Goal: Information Seeking & Learning: Find specific fact

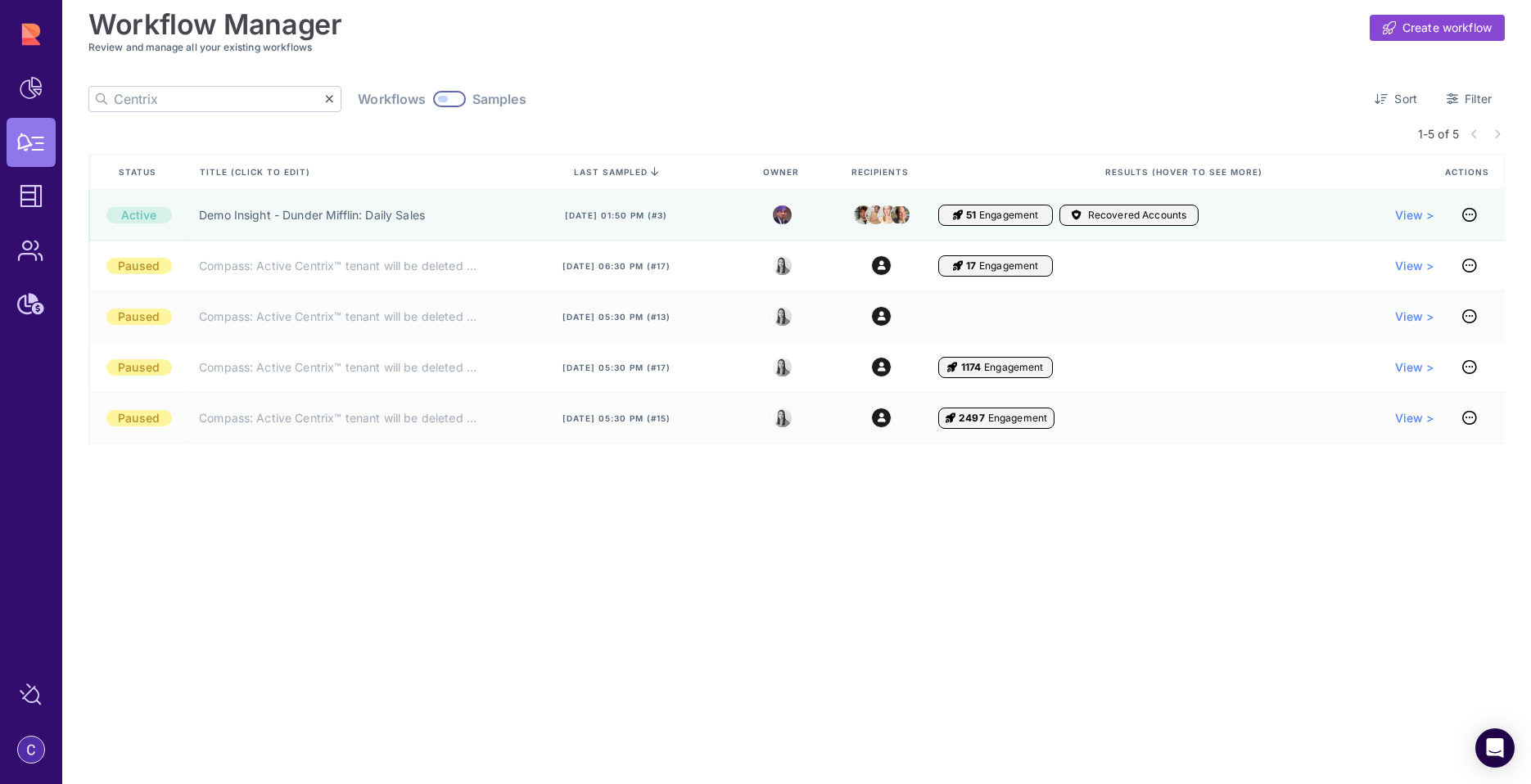
click at [433, 95] on div at bounding box center [449, 98] width 33 height 16
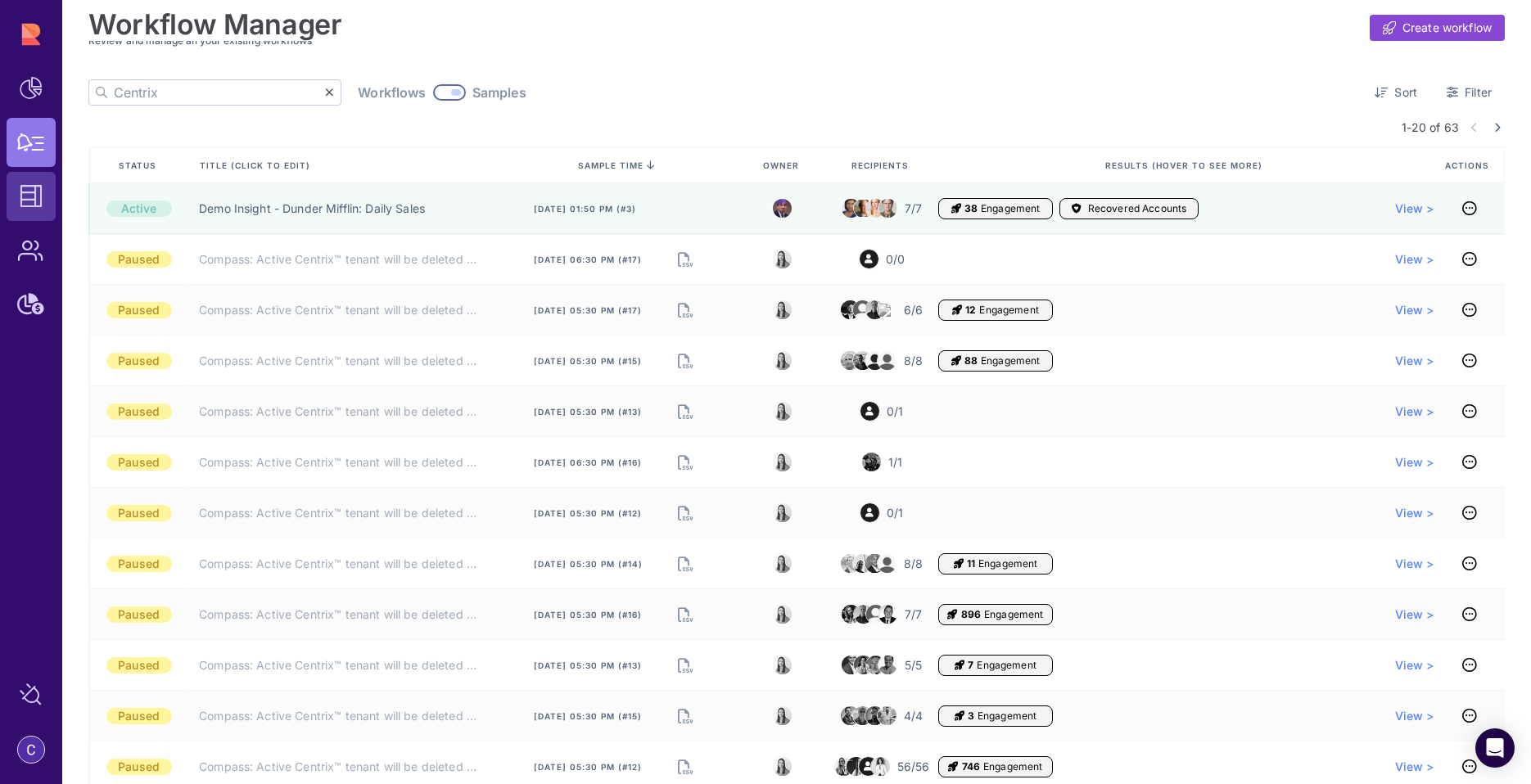
scroll to position [10, 0]
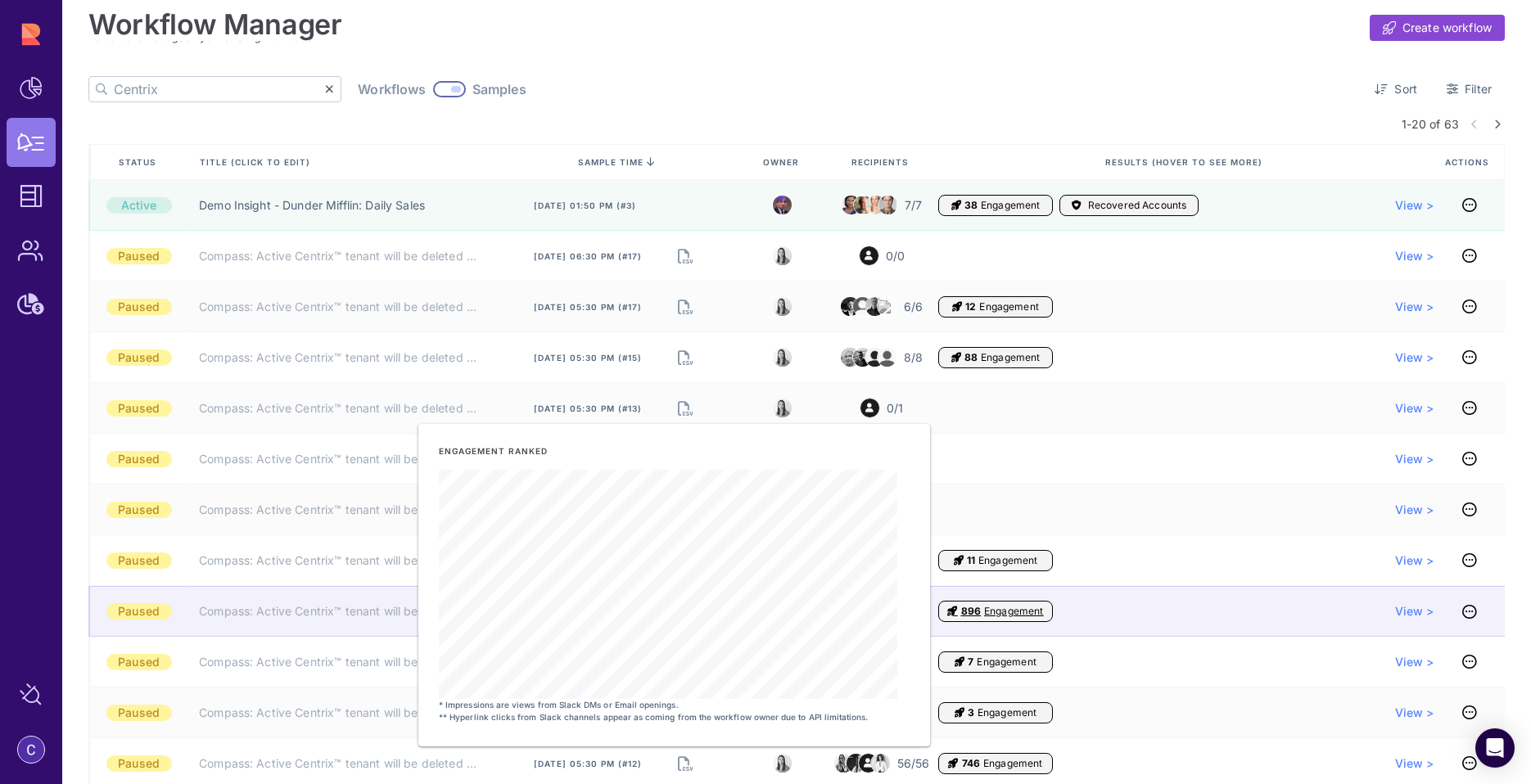
click at [965, 614] on span "896" at bounding box center [970, 612] width 19 height 13
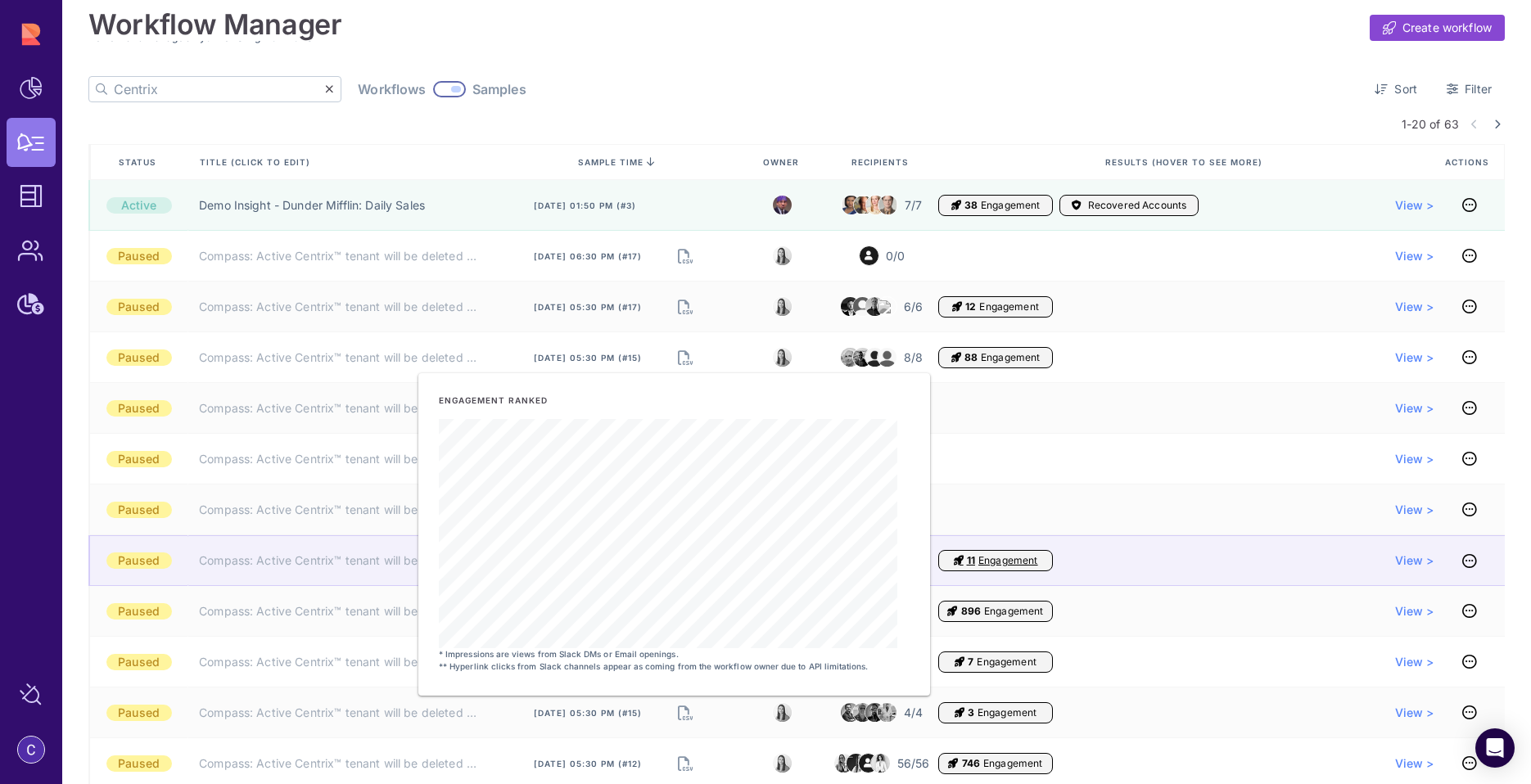
click at [970, 562] on span "11" at bounding box center [971, 561] width 8 height 13
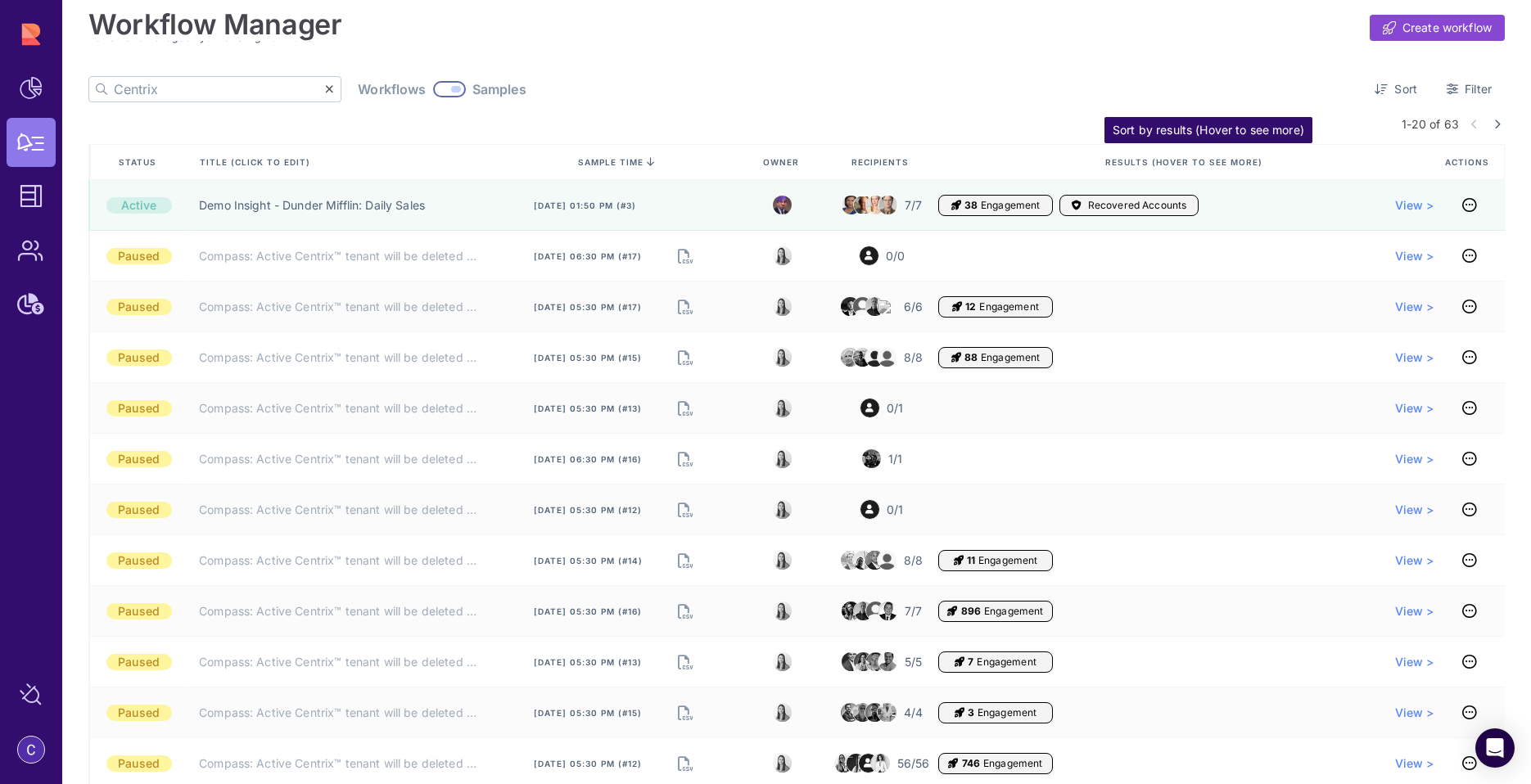
click at [1132, 158] on span "Results (Hover to see more)" at bounding box center [1186, 162] width 161 height 12
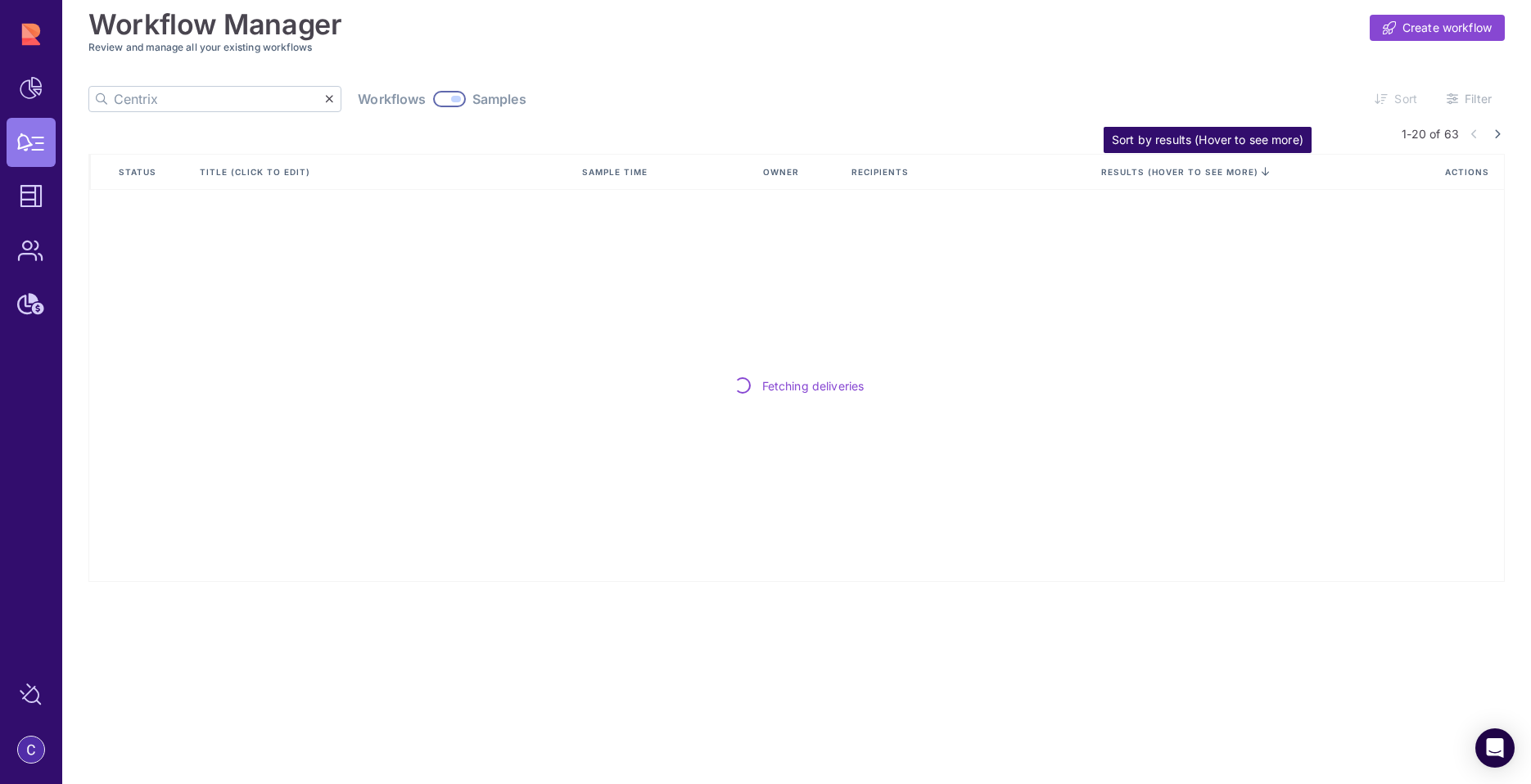
click at [1133, 172] on span "Results (Hover to see more)" at bounding box center [1186, 172] width 168 height 12
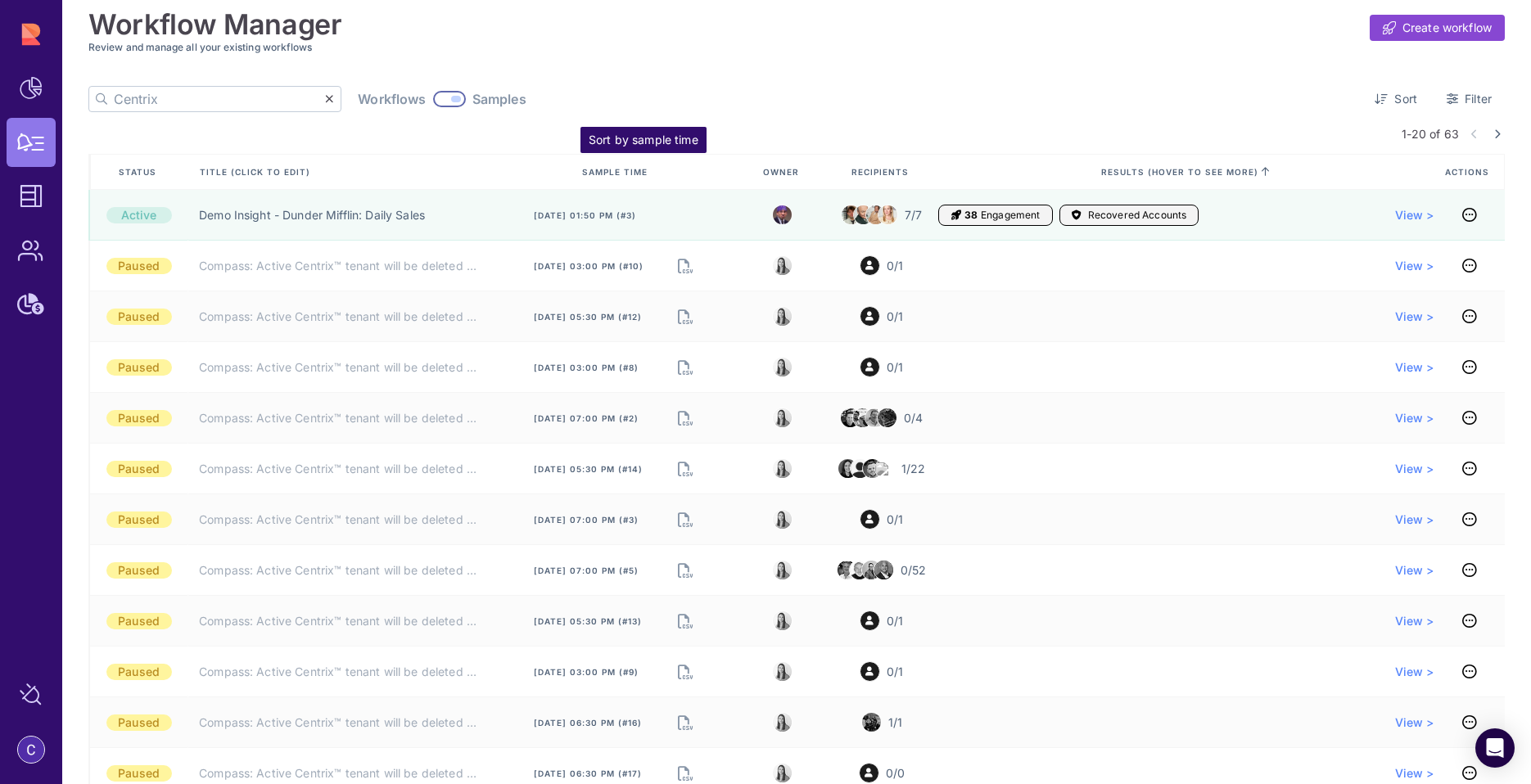
click at [591, 172] on span "sample time" at bounding box center [615, 172] width 66 height 10
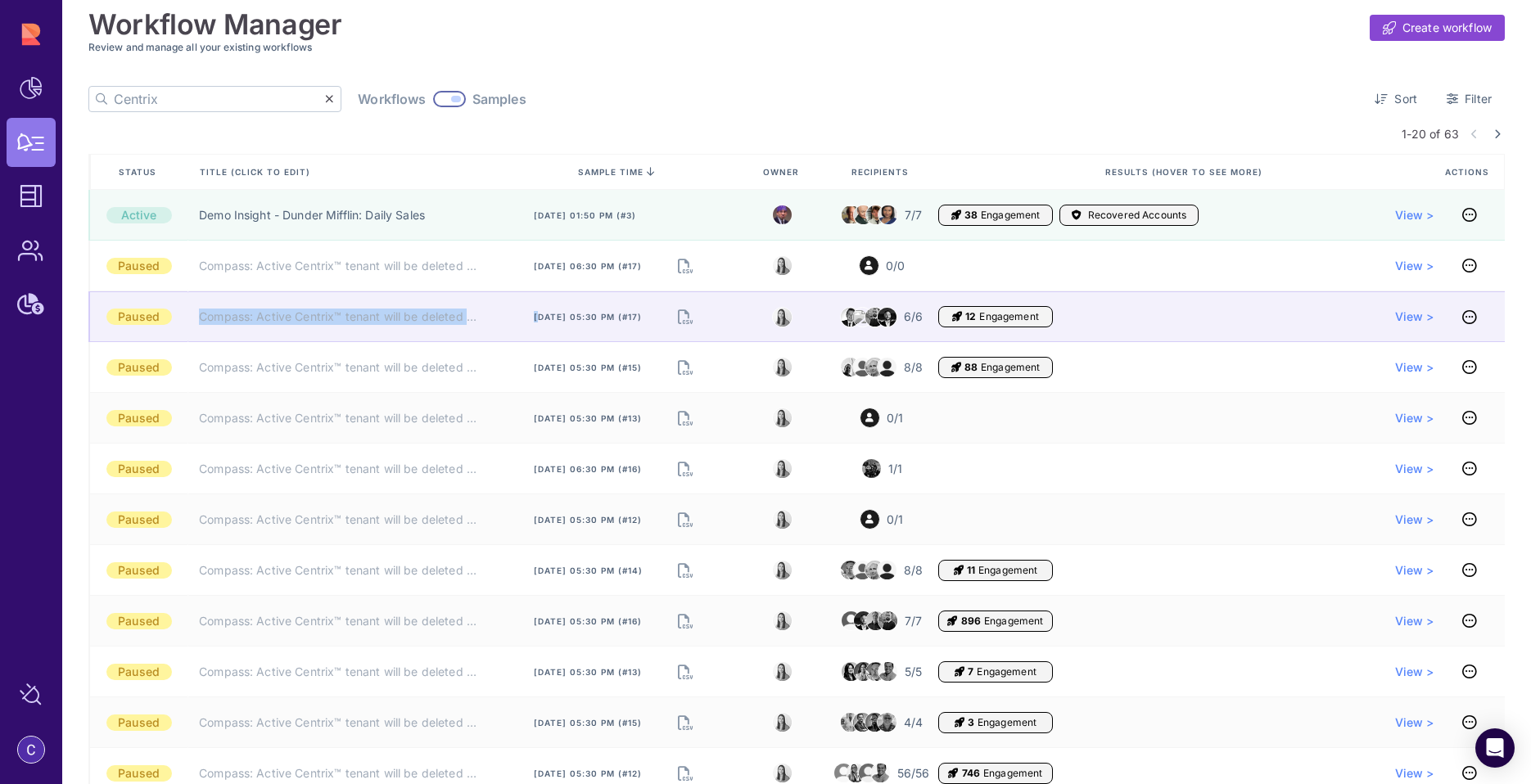
drag, startPoint x: 192, startPoint y: 320, endPoint x: 536, endPoint y: 318, distance: 344.0
click at [536, 318] on div "Paused Compass: Active Centrix™ tenant will be deleted ❌ (SE) [DATE] 05:30 pm (…" at bounding box center [796, 316] width 1417 height 50
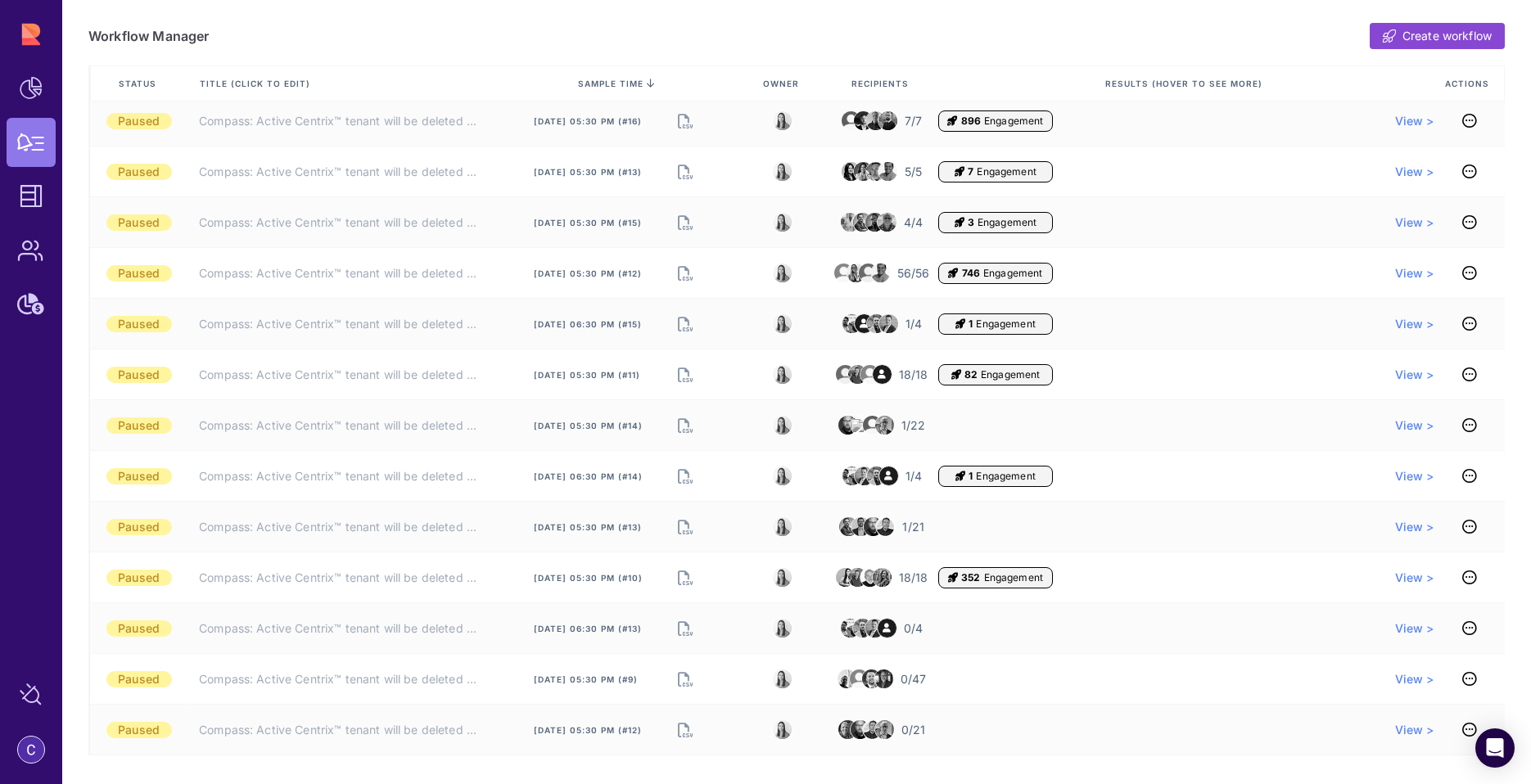
scroll to position [529, 0]
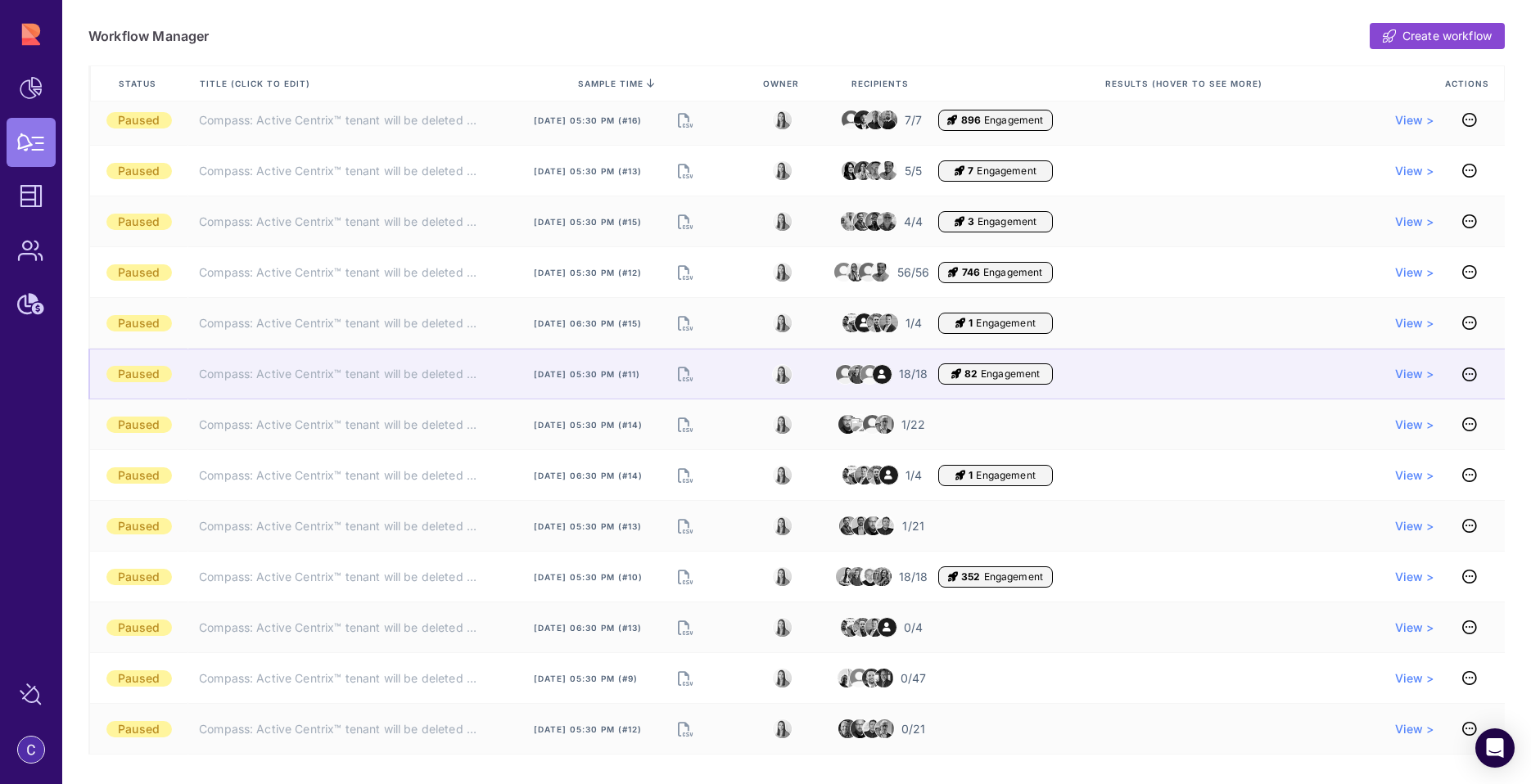
copy div "Compass: Active Centrix™ tenant will be deleted ❌ (SE) S"
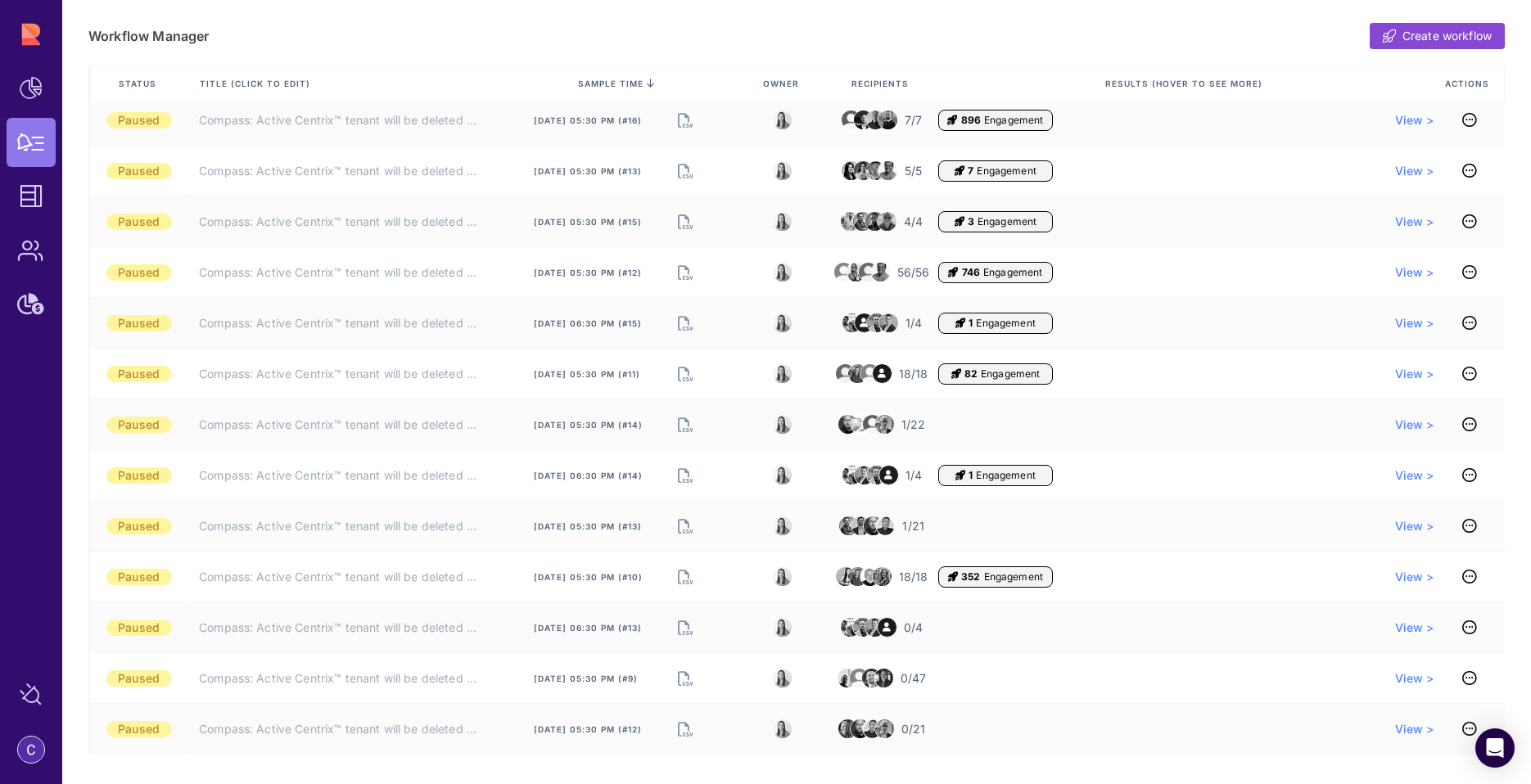
scroll to position [0, 0]
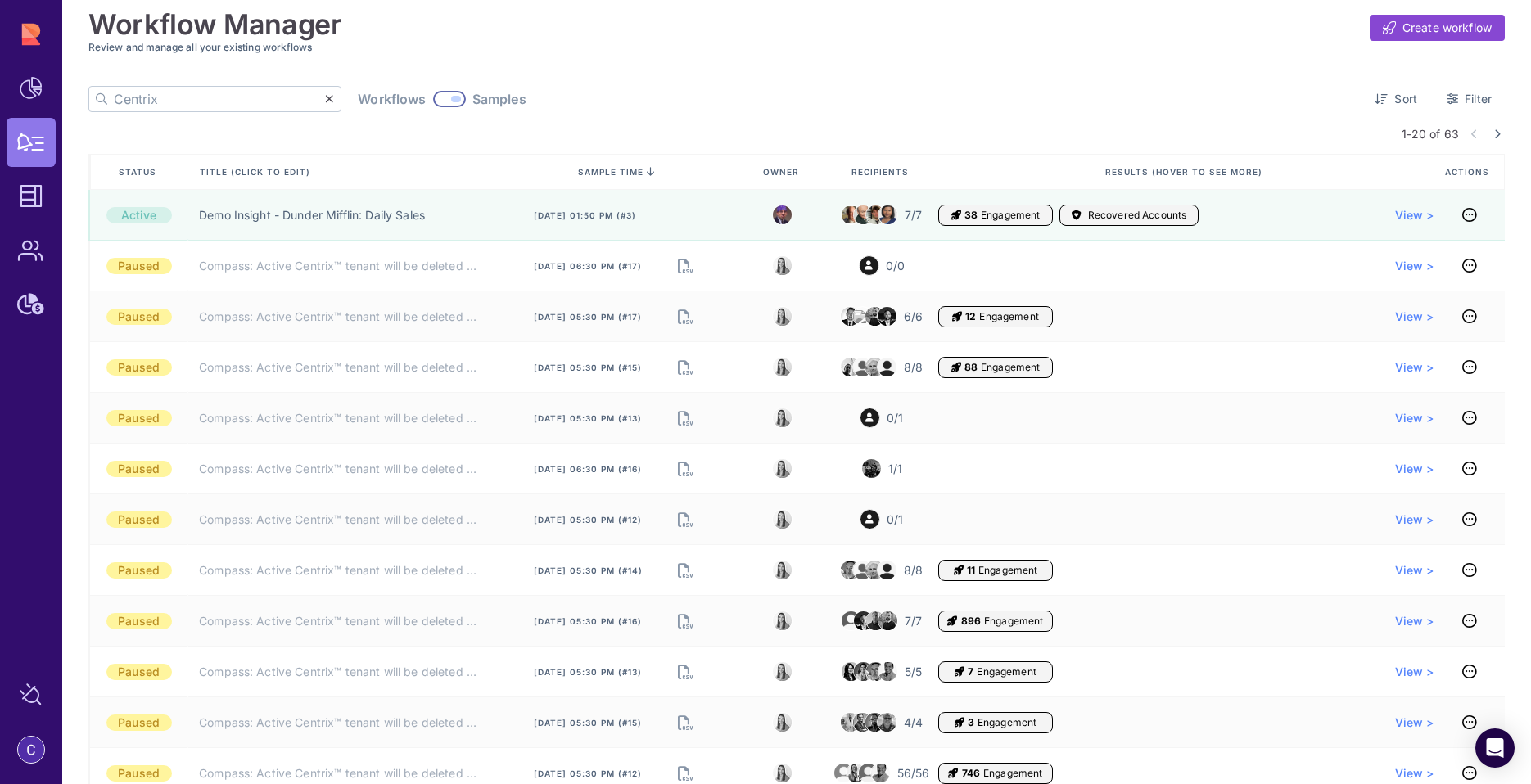
click at [242, 95] on input "Centrix" at bounding box center [219, 98] width 211 height 24
click at [242, 96] on input "Centrix" at bounding box center [219, 98] width 211 height 24
paste input "ompass: Active Centrix™ tenant will be deleted ❌ (SE) S"
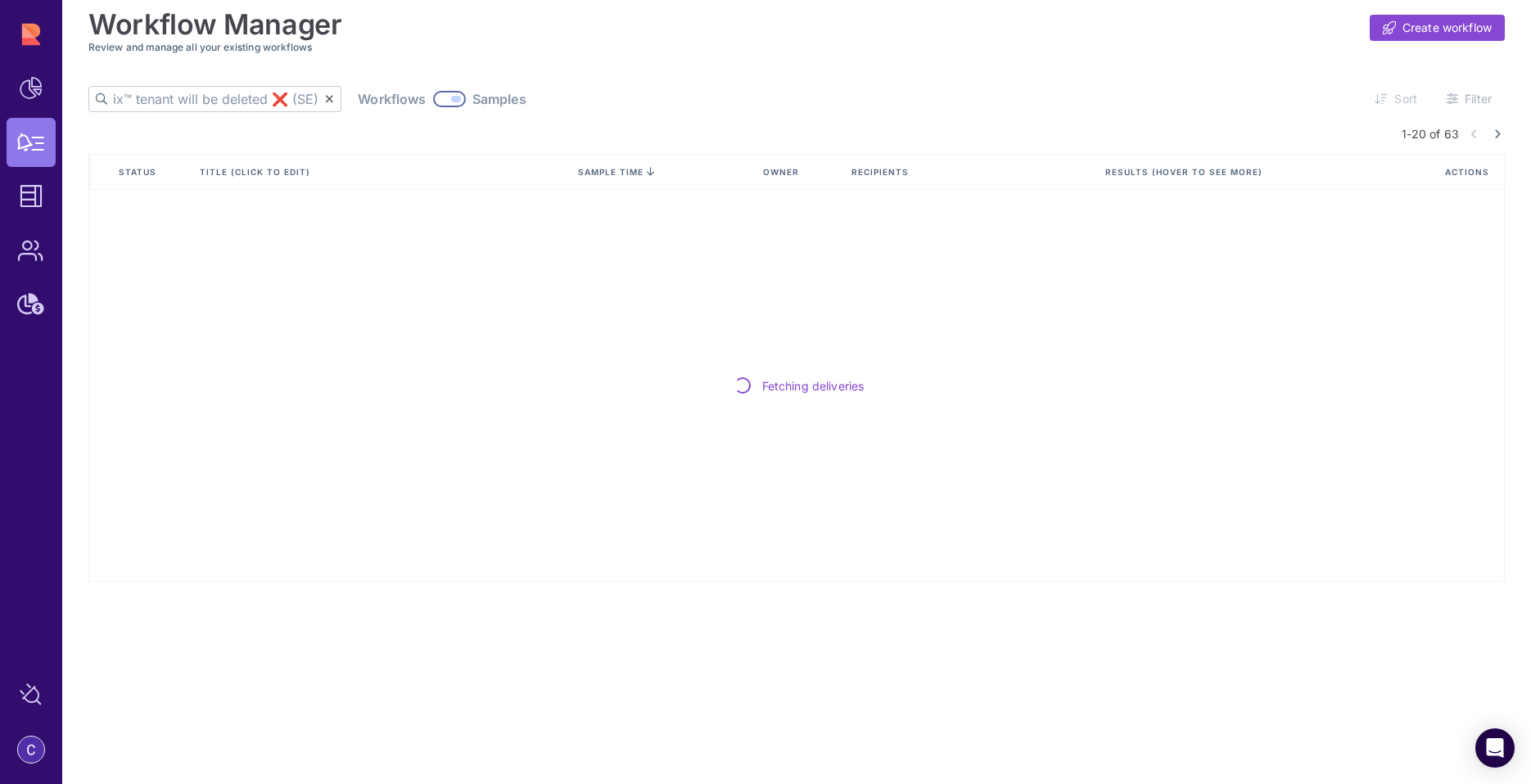
scroll to position [0, 194]
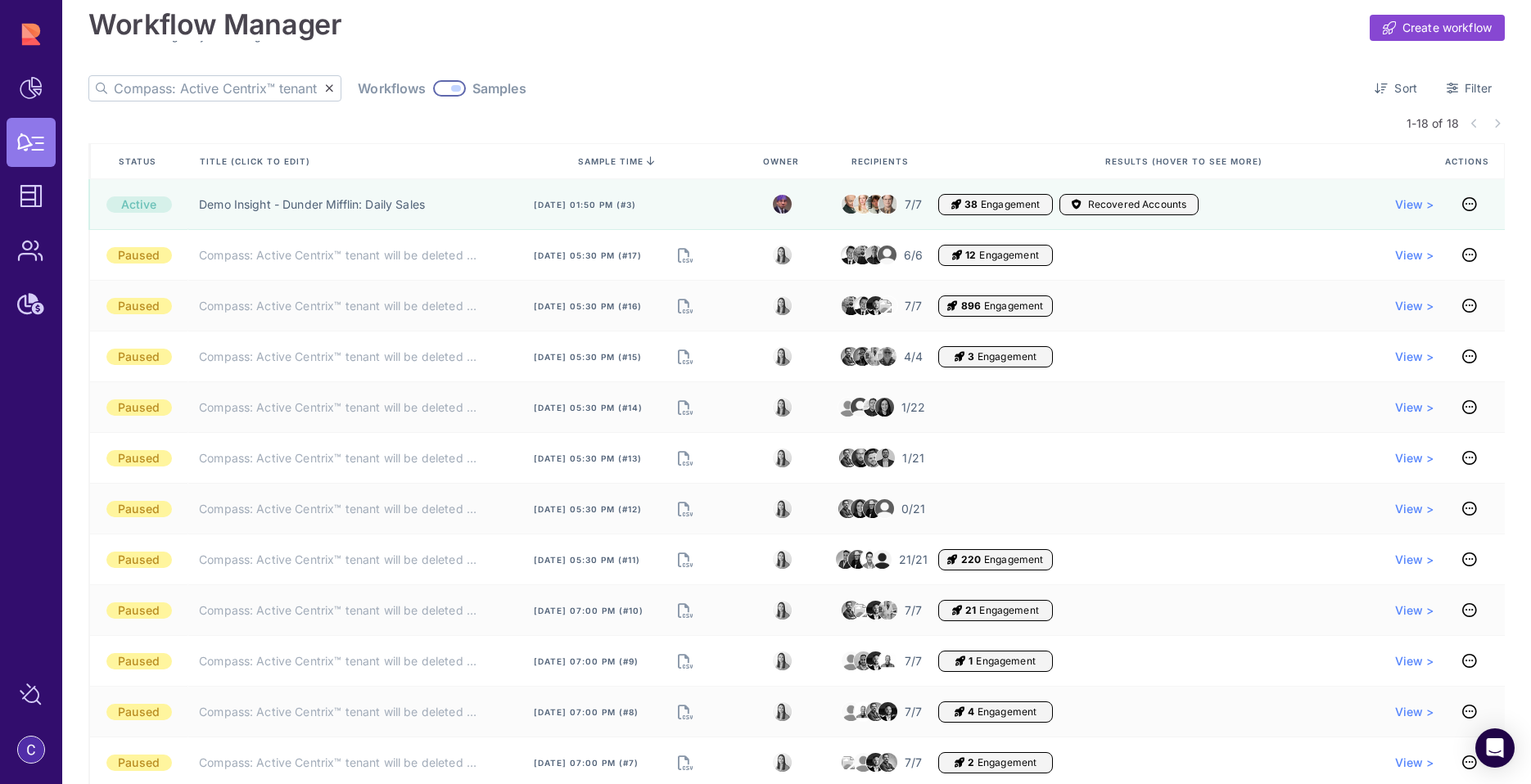
click at [135, 93] on input "Compass: Active Centrix™ tenant will be deleted ❌ (SE)" at bounding box center [219, 87] width 211 height 24
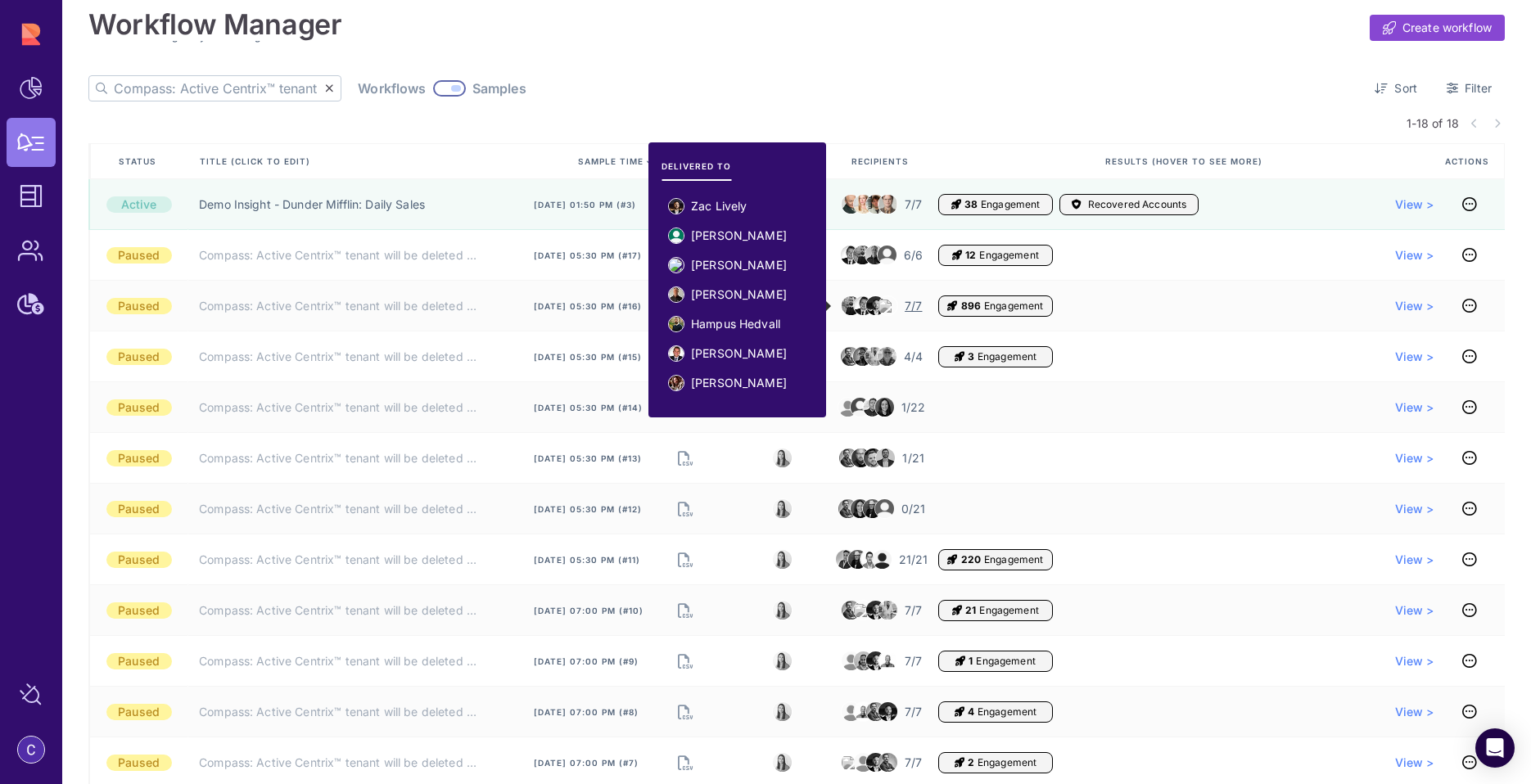
drag, startPoint x: 755, startPoint y: 204, endPoint x: 768, endPoint y: 368, distance: 164.5
click at [767, 366] on ul "Zac Lively [PERSON_NAME] [PERSON_NAME] [PERSON_NAME] [PERSON_NAME] [PERSON_NAME…" at bounding box center [737, 301] width 152 height 220
drag, startPoint x: 789, startPoint y: 384, endPoint x: 683, endPoint y: 204, distance: 208.9
click at [683, 204] on ul "Zac Lively [PERSON_NAME] [PERSON_NAME] [PERSON_NAME] [PERSON_NAME] [PERSON_NAME…" at bounding box center [737, 301] width 152 height 220
copy ul "Zac Lively [PERSON_NAME] [PERSON_NAME] [PERSON_NAME] [PERSON_NAME] [PERSON_NAME…"
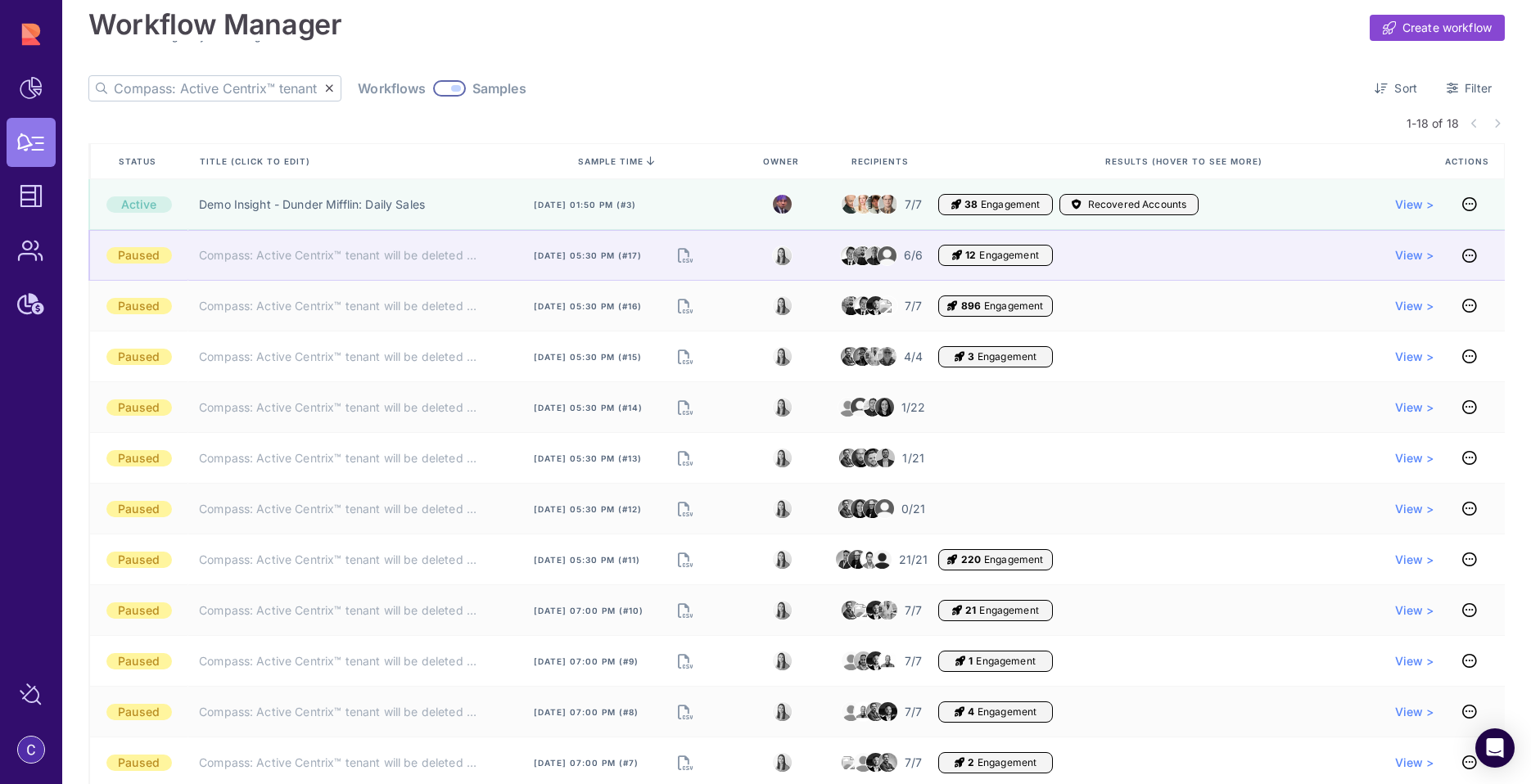
click at [981, 256] on span "Engagement" at bounding box center [1009, 256] width 59 height 13
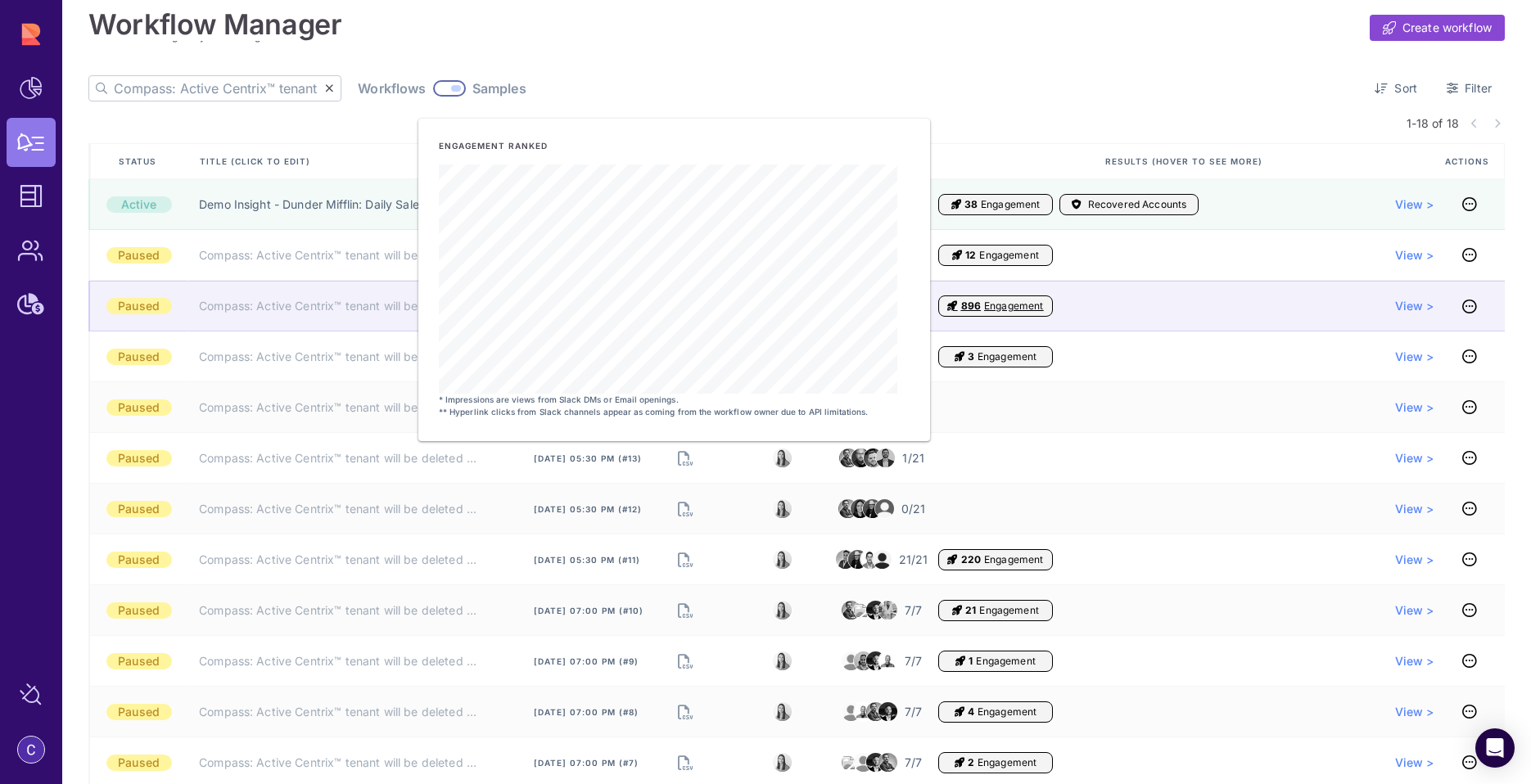
click at [954, 305] on icon "Engagement" at bounding box center [953, 306] width 10 height 13
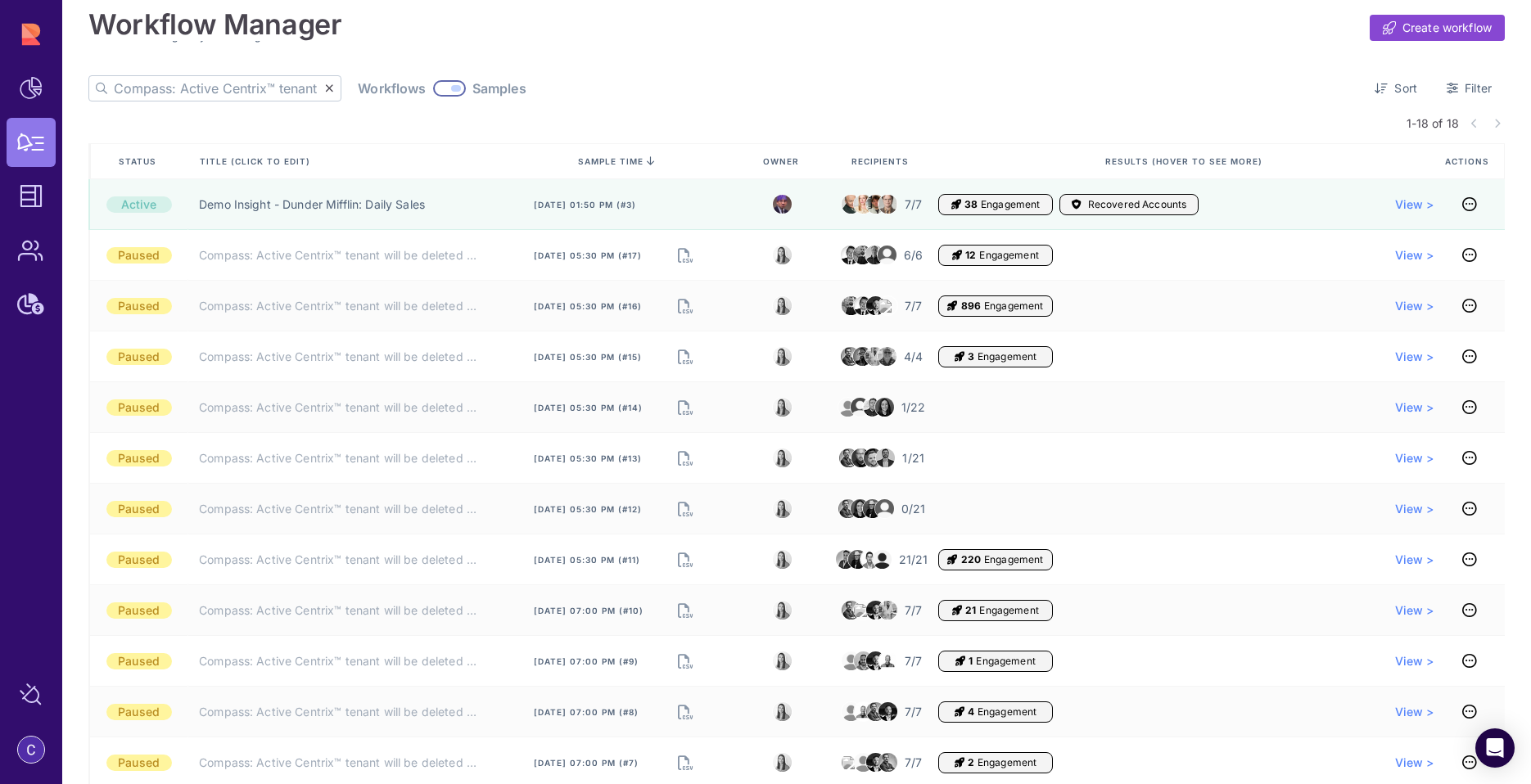
click at [227, 86] on input "Compass: Active Centrix™ tenant will be deleted ❌ (SE)" at bounding box center [219, 87] width 211 height 24
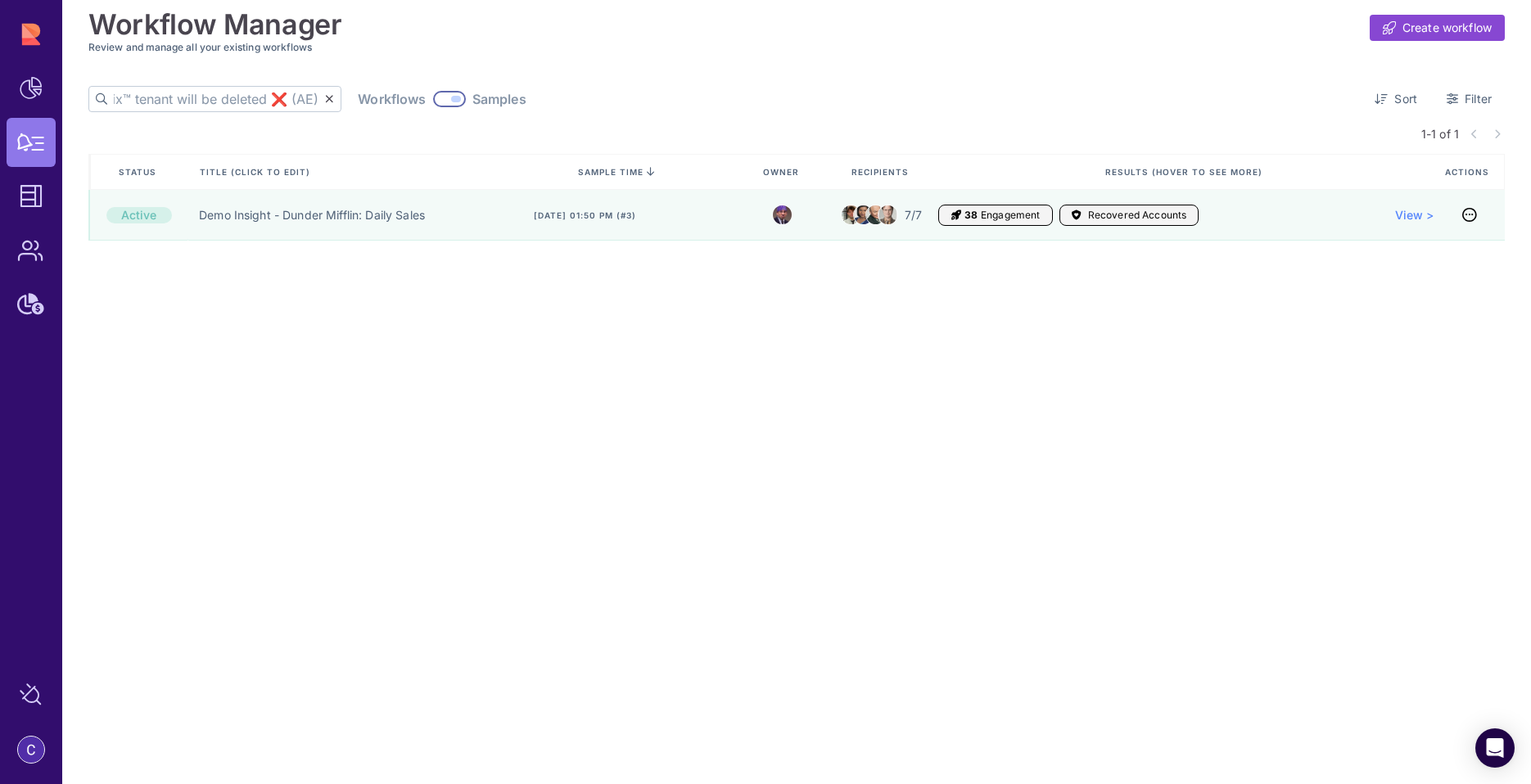
scroll to position [0, 194]
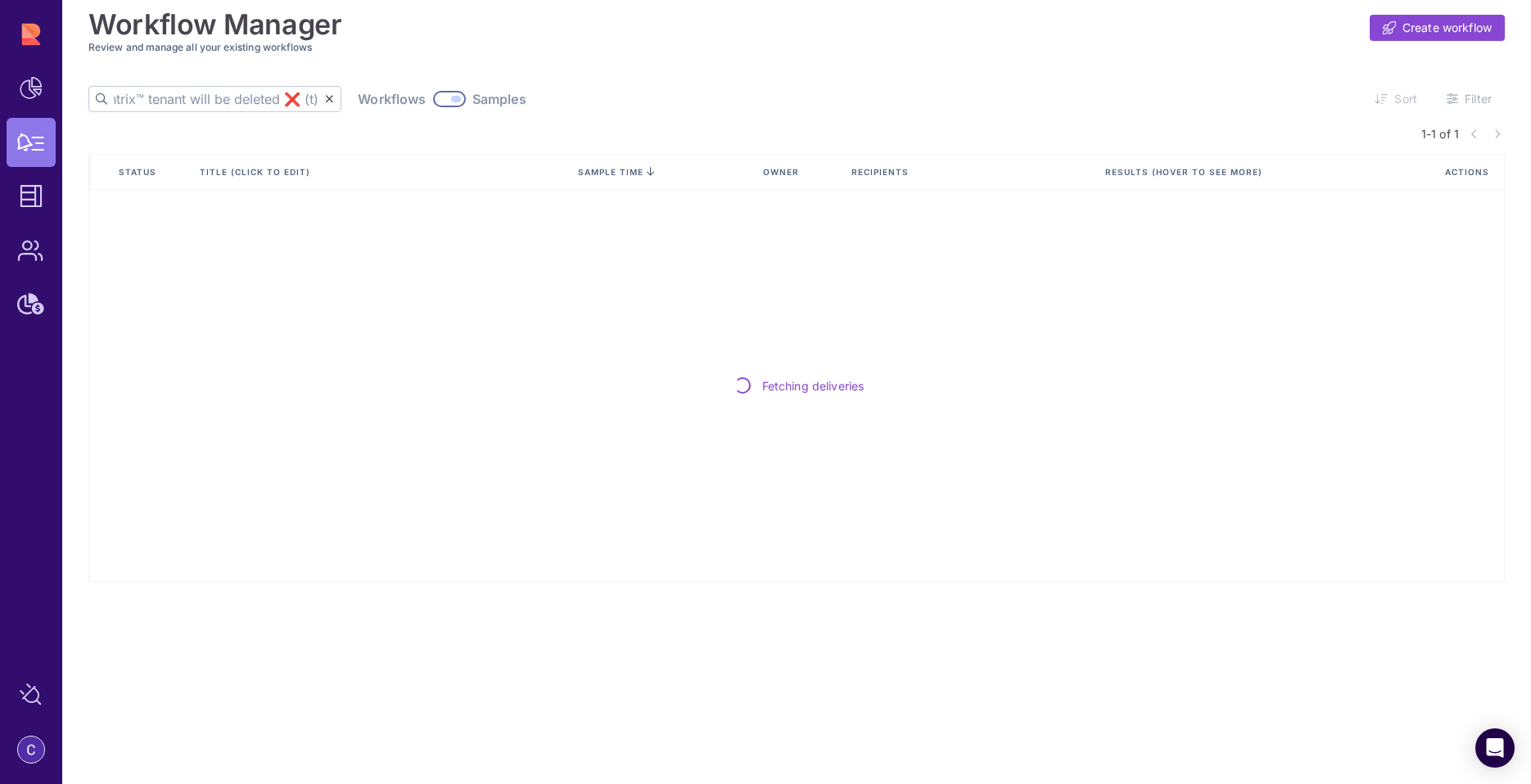
scroll to position [0, 178]
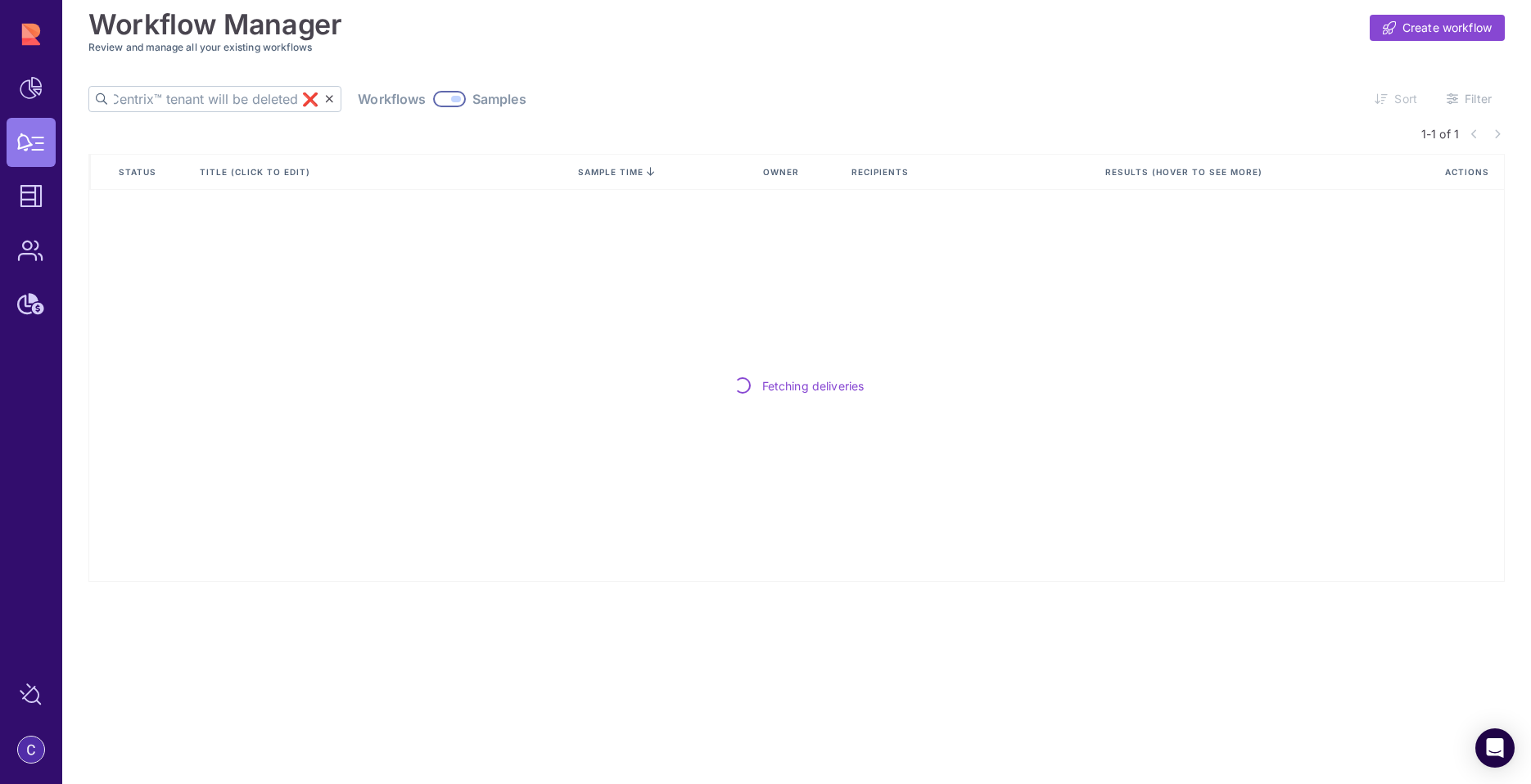
scroll to position [0, 167]
type input "Compass: Active Centrix™ tenant will be deleted ❌"
click at [325, 96] on icon at bounding box center [329, 99] width 9 height 12
click at [156, 104] on input "text" at bounding box center [219, 98] width 211 height 24
type input "c"
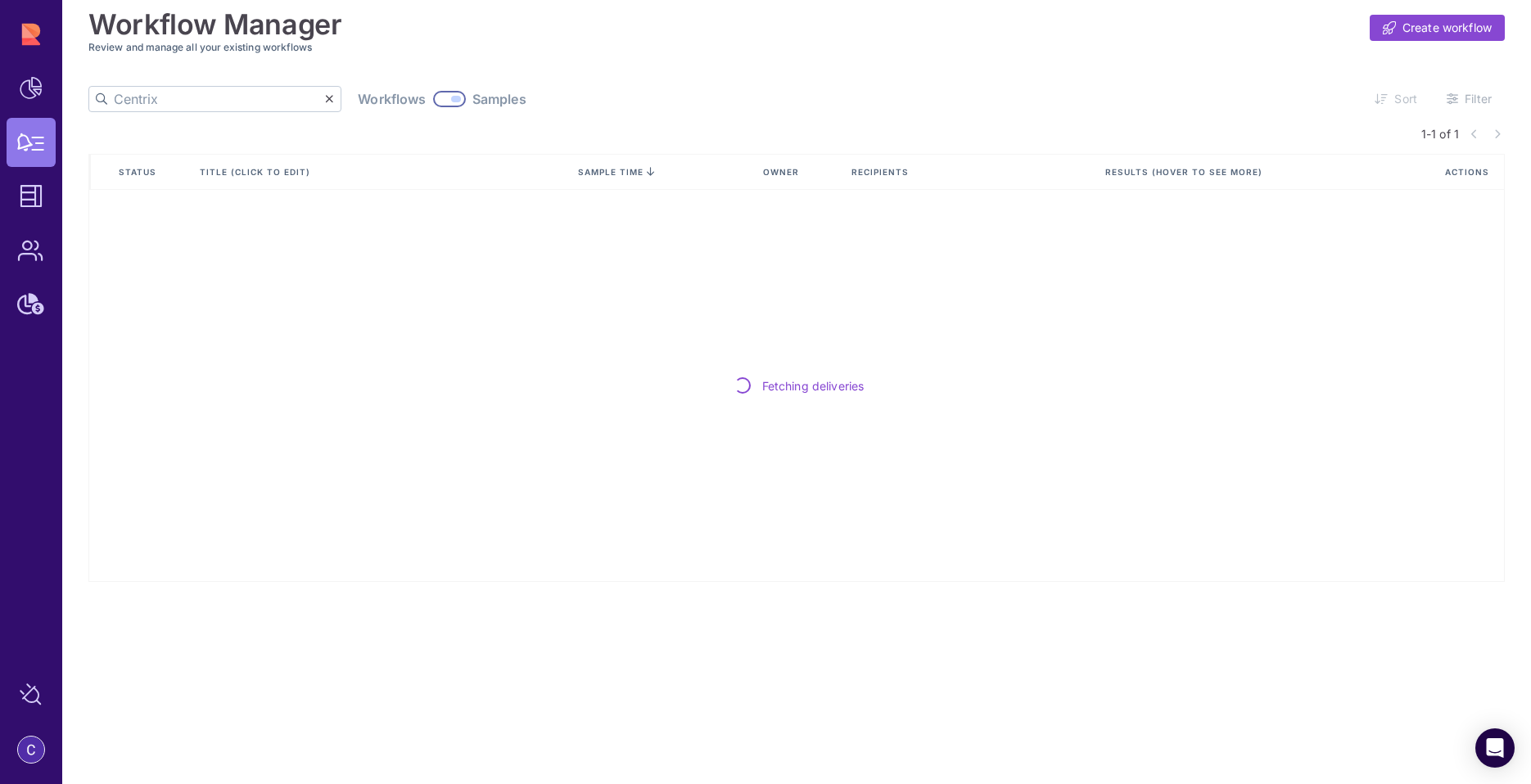
click at [199, 100] on input "Centrix" at bounding box center [219, 98] width 211 height 24
click at [172, 99] on input "Centrix" at bounding box center [219, 98] width 211 height 24
type input "Centrix"
click at [325, 98] on icon at bounding box center [329, 99] width 9 height 12
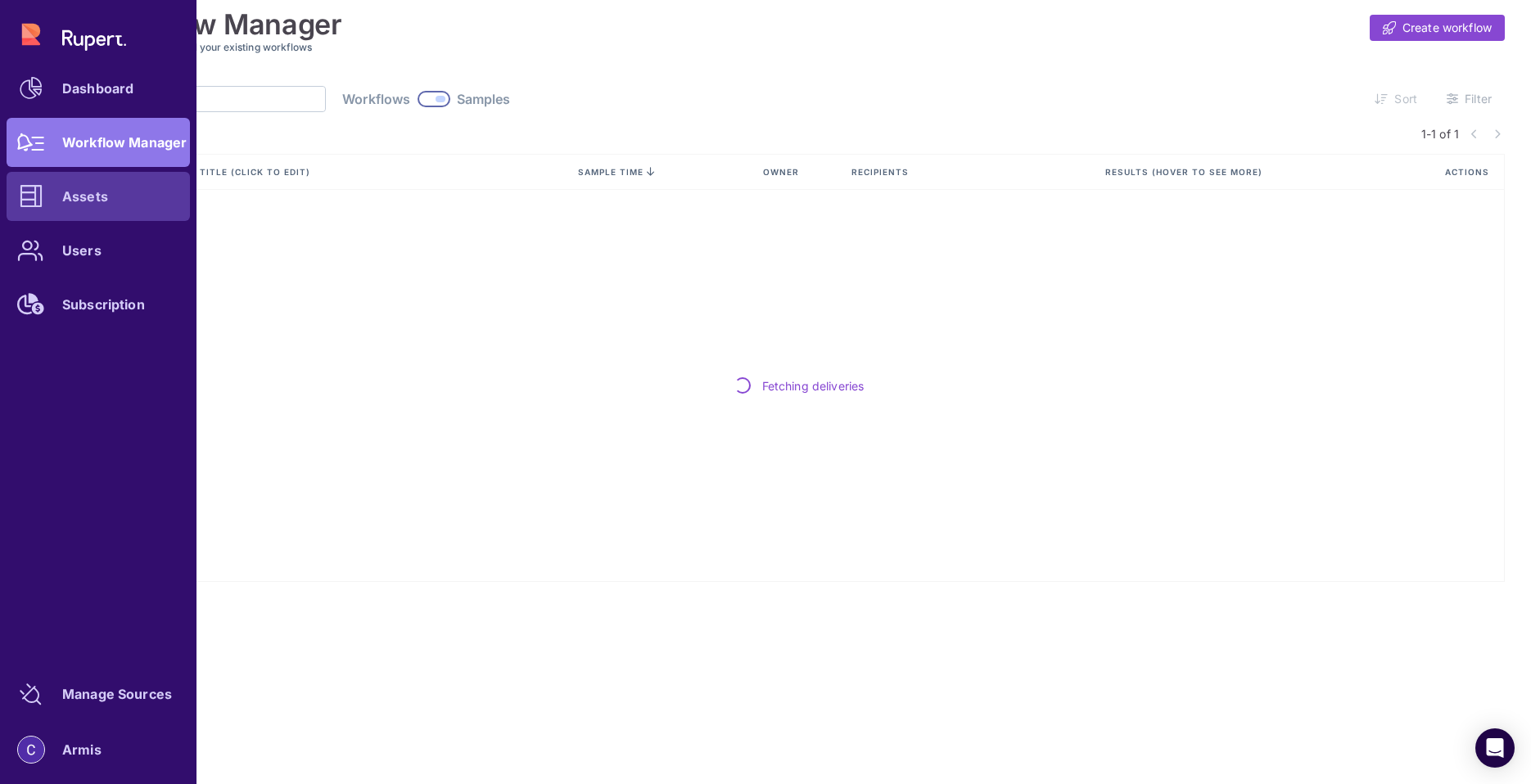
click at [50, 183] on div at bounding box center [31, 196] width 49 height 49
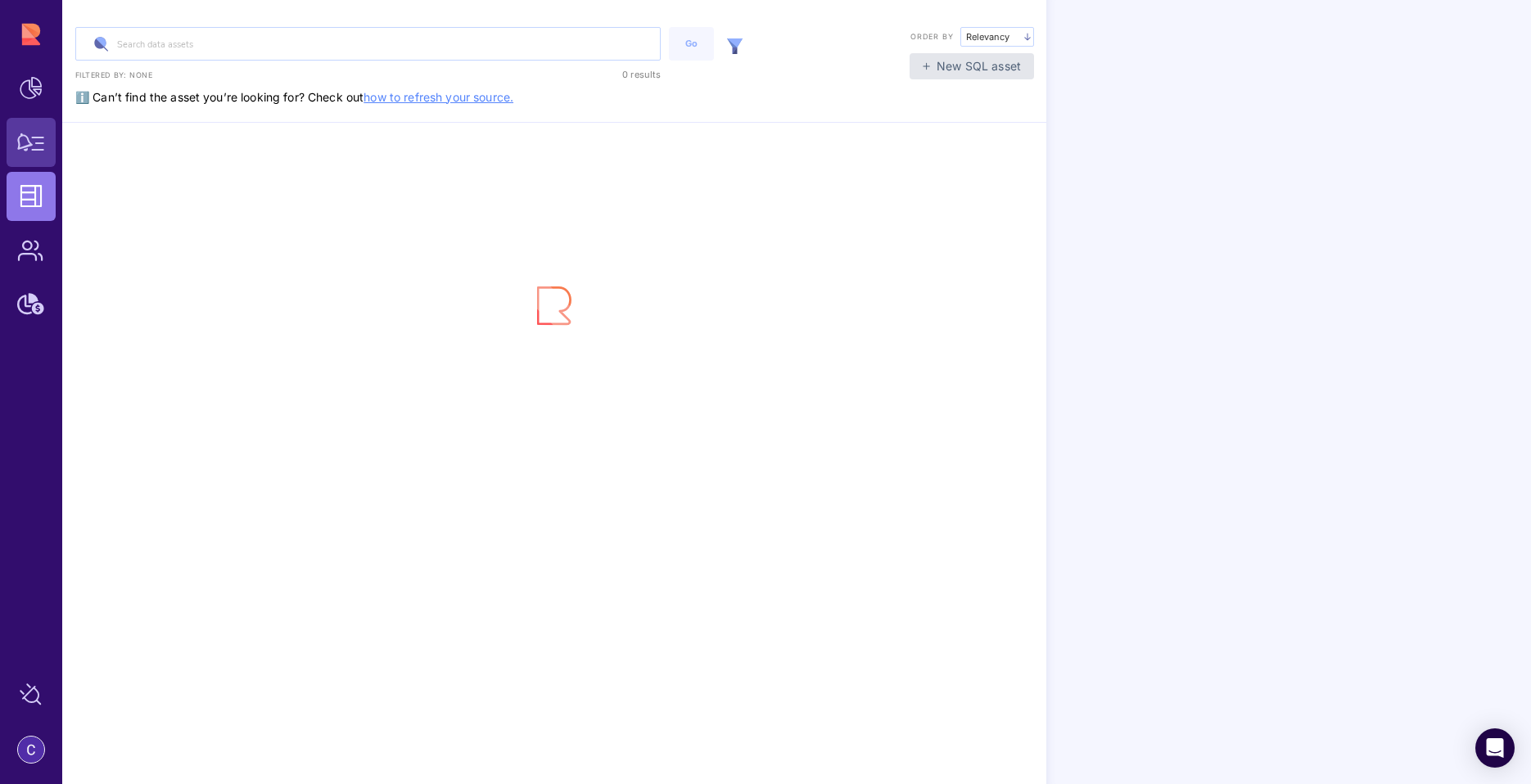
click at [44, 135] on icon at bounding box center [30, 142] width 28 height 18
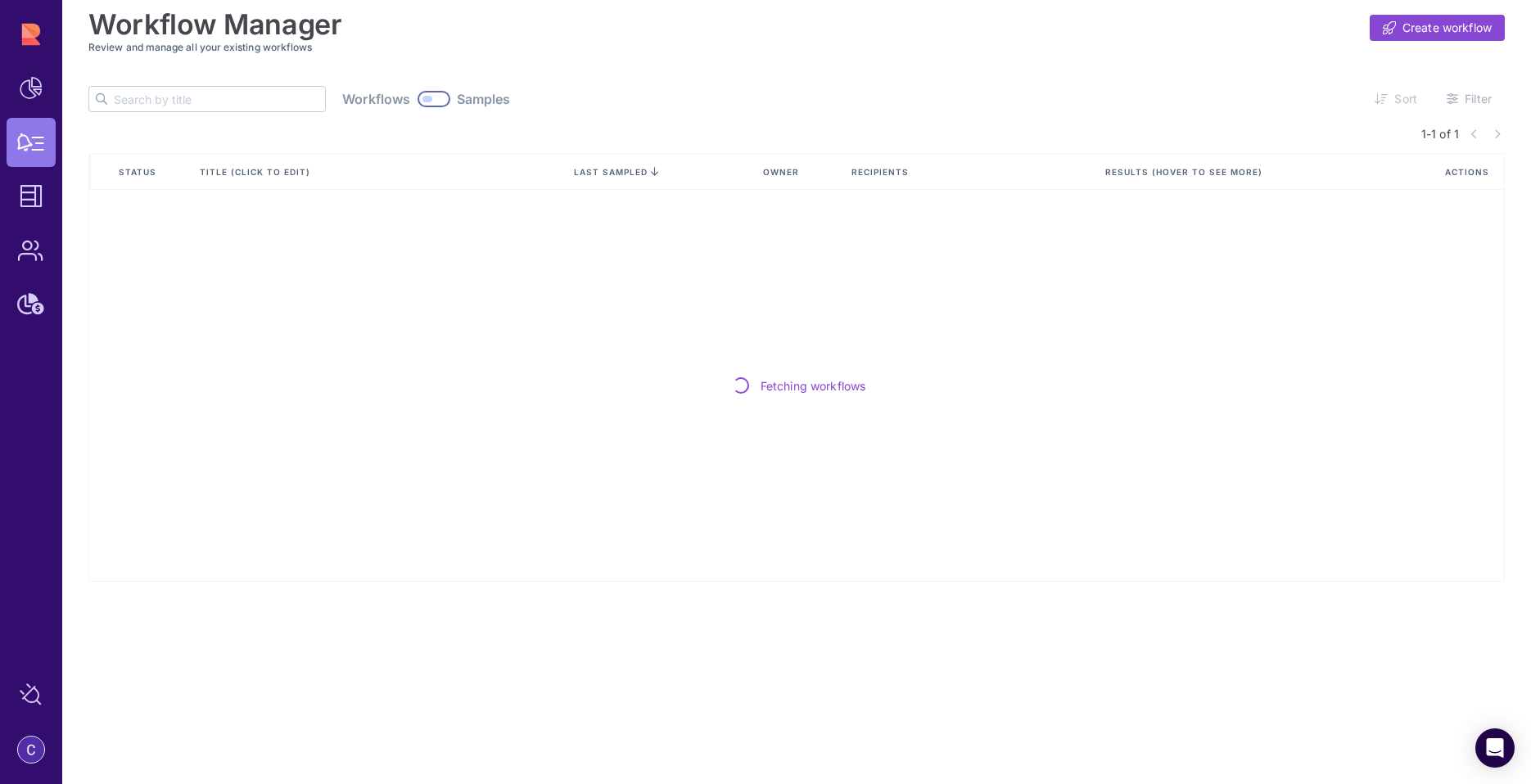
click at [141, 103] on input "text" at bounding box center [219, 98] width 211 height 24
type input "Centrix"
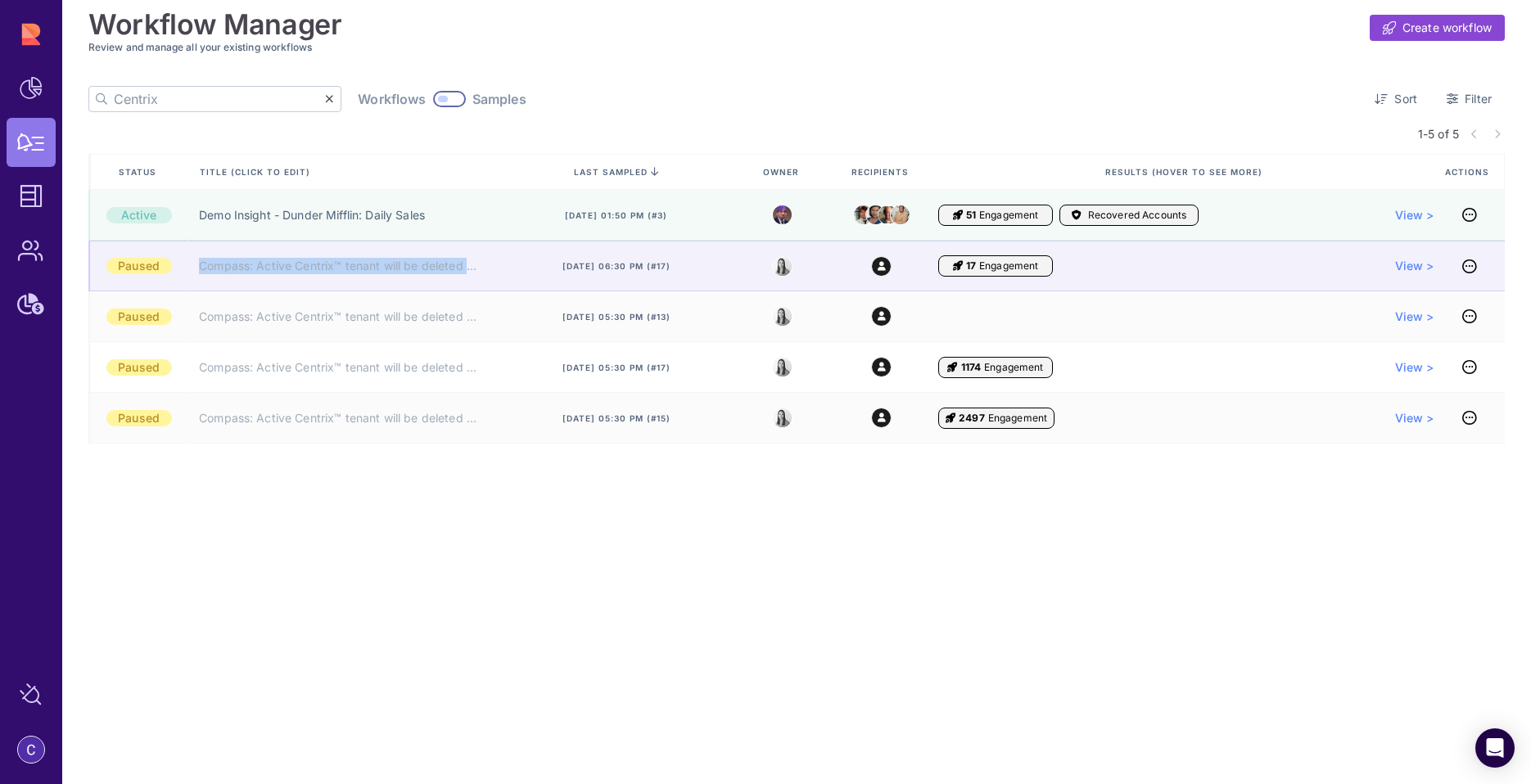
drag, startPoint x: 491, startPoint y: 264, endPoint x: 149, endPoint y: 283, distance: 342.5
click at [149, 283] on div "Paused Compass: Active Centrix™ tenant will be deleted (TCSM) ❌ [DATE] 06:30 pm…" at bounding box center [796, 266] width 1417 height 50
copy div "Compass: Active Centrix™ tenant will be deleted (TC"
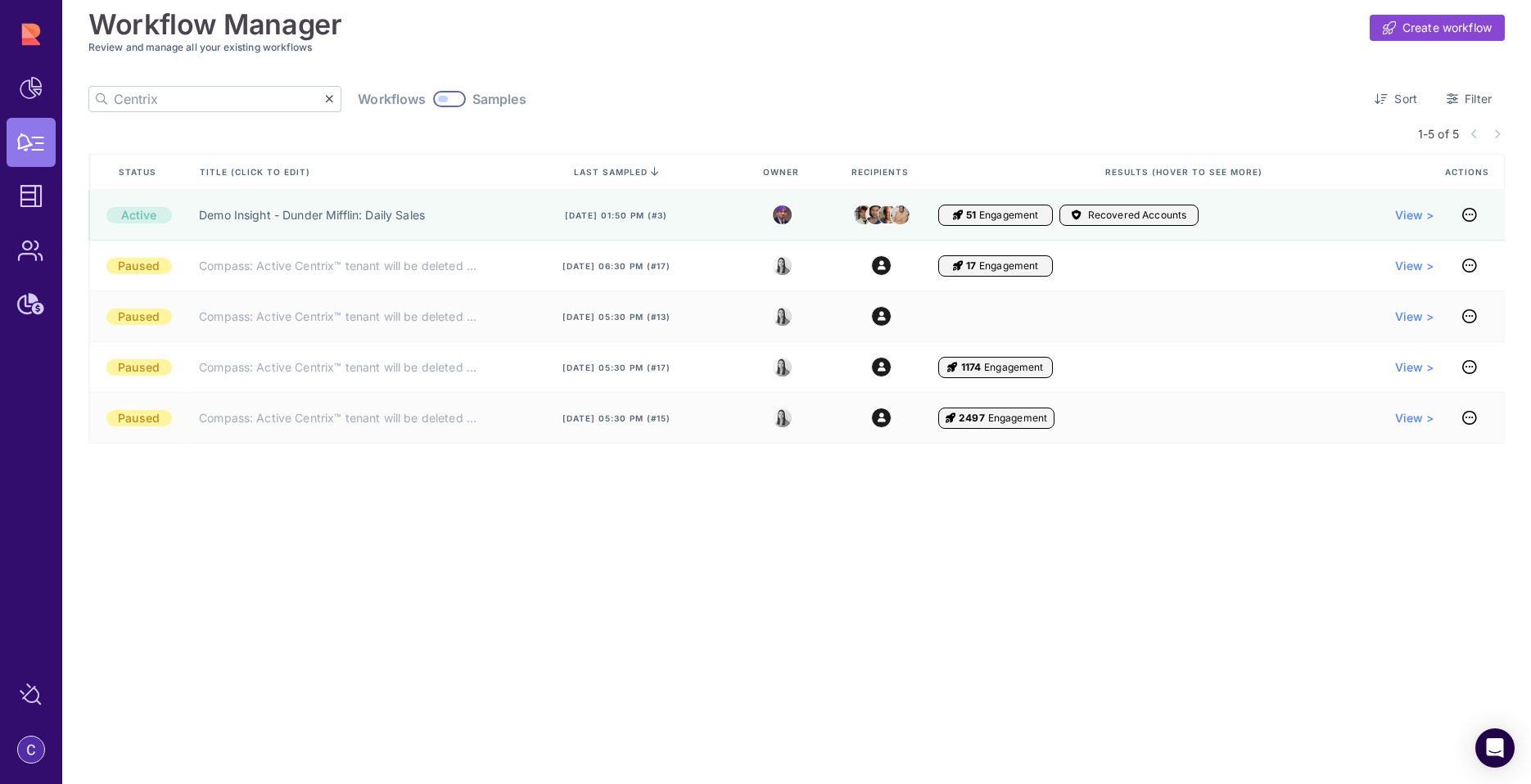
click at [179, 101] on input "Centrix" at bounding box center [219, 98] width 211 height 24
paste input "Compass: Active Centrix™ tenant will be deleted (TC"
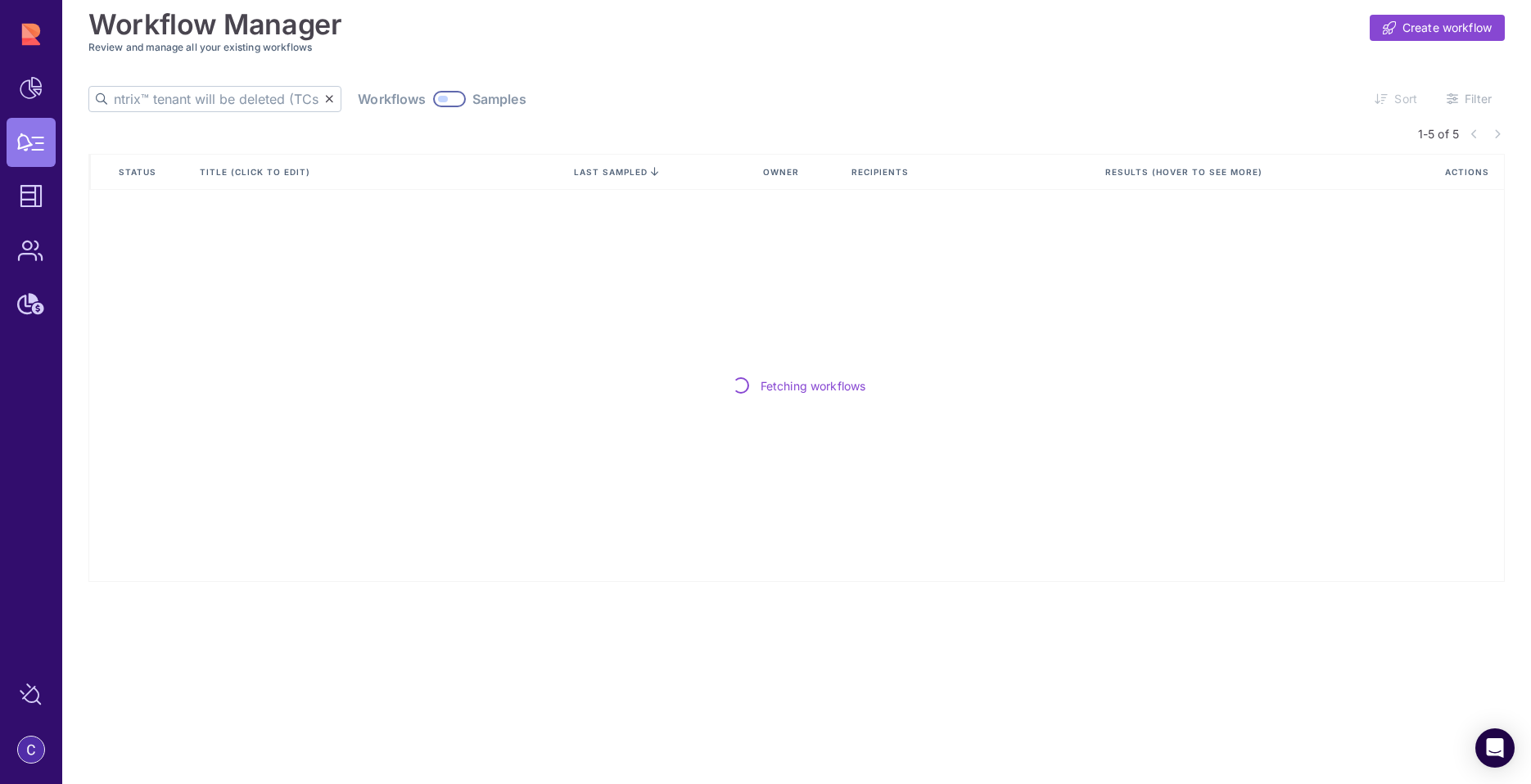
scroll to position [0, 180]
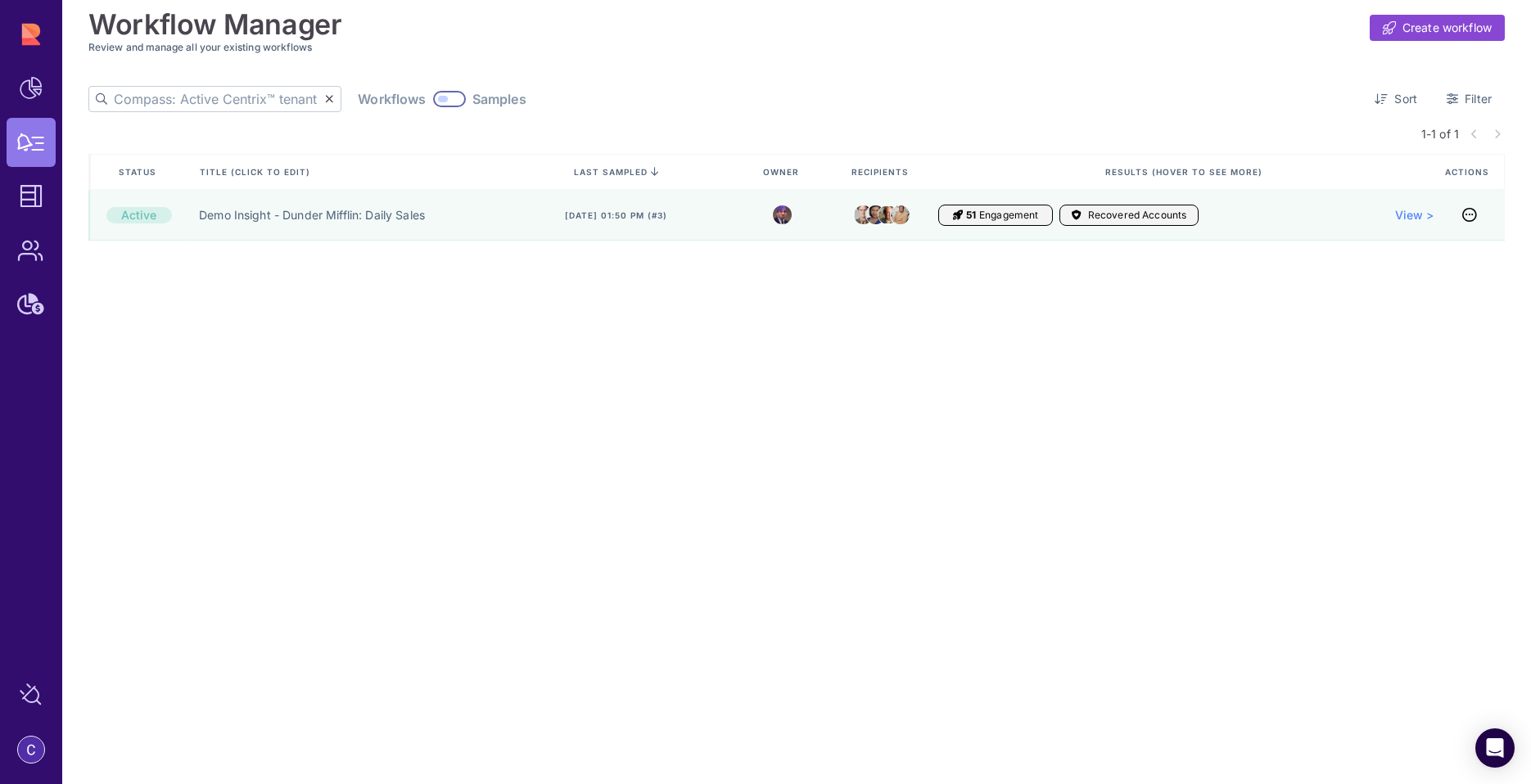
click at [226, 100] on input "Compass: Active Centrix™ tenant will be deleted (TCSM)" at bounding box center [219, 98] width 211 height 24
paste input "Compass: Active Centrix™ tenant will be deleted (TCSM) ❌"
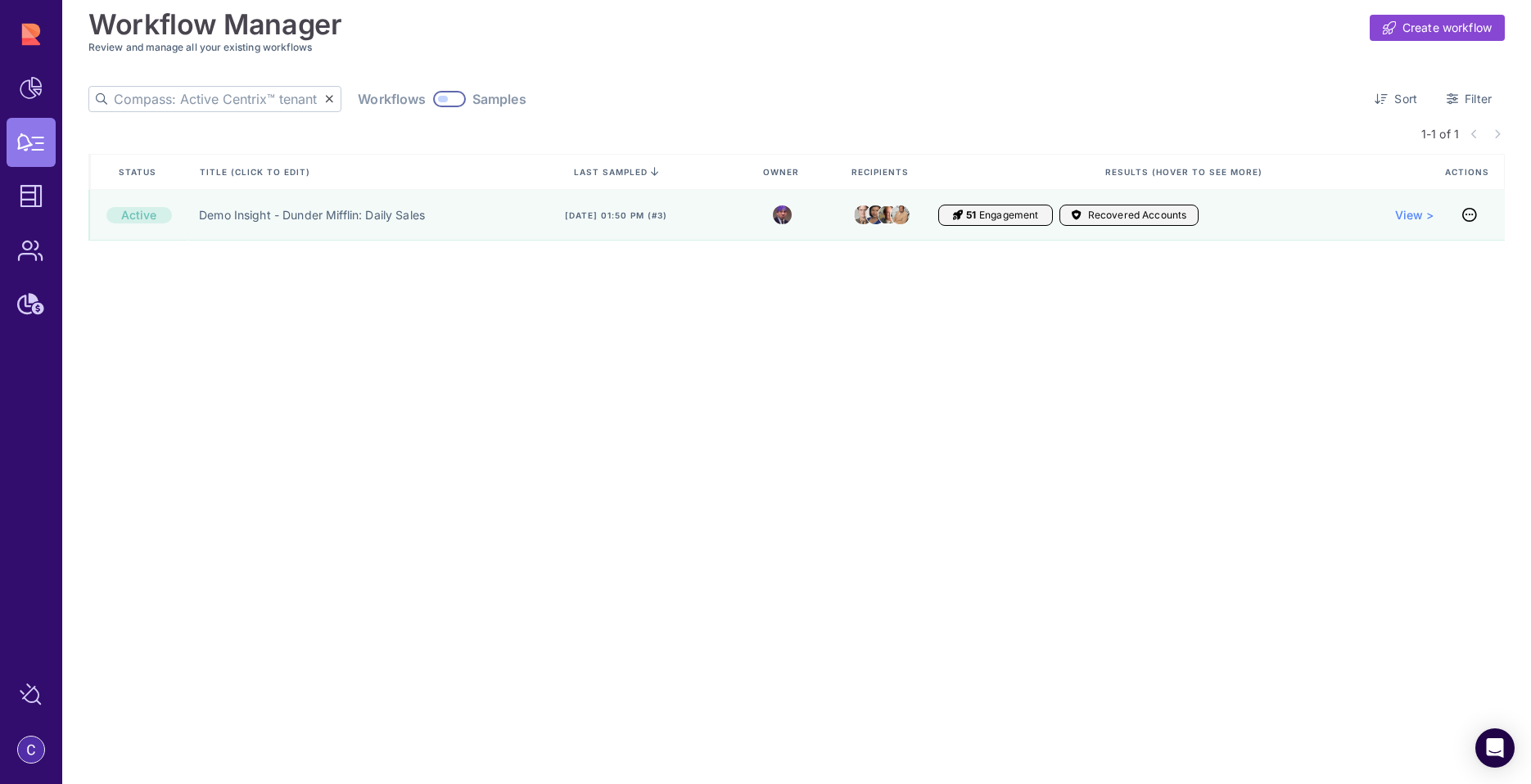
scroll to position [0, 215]
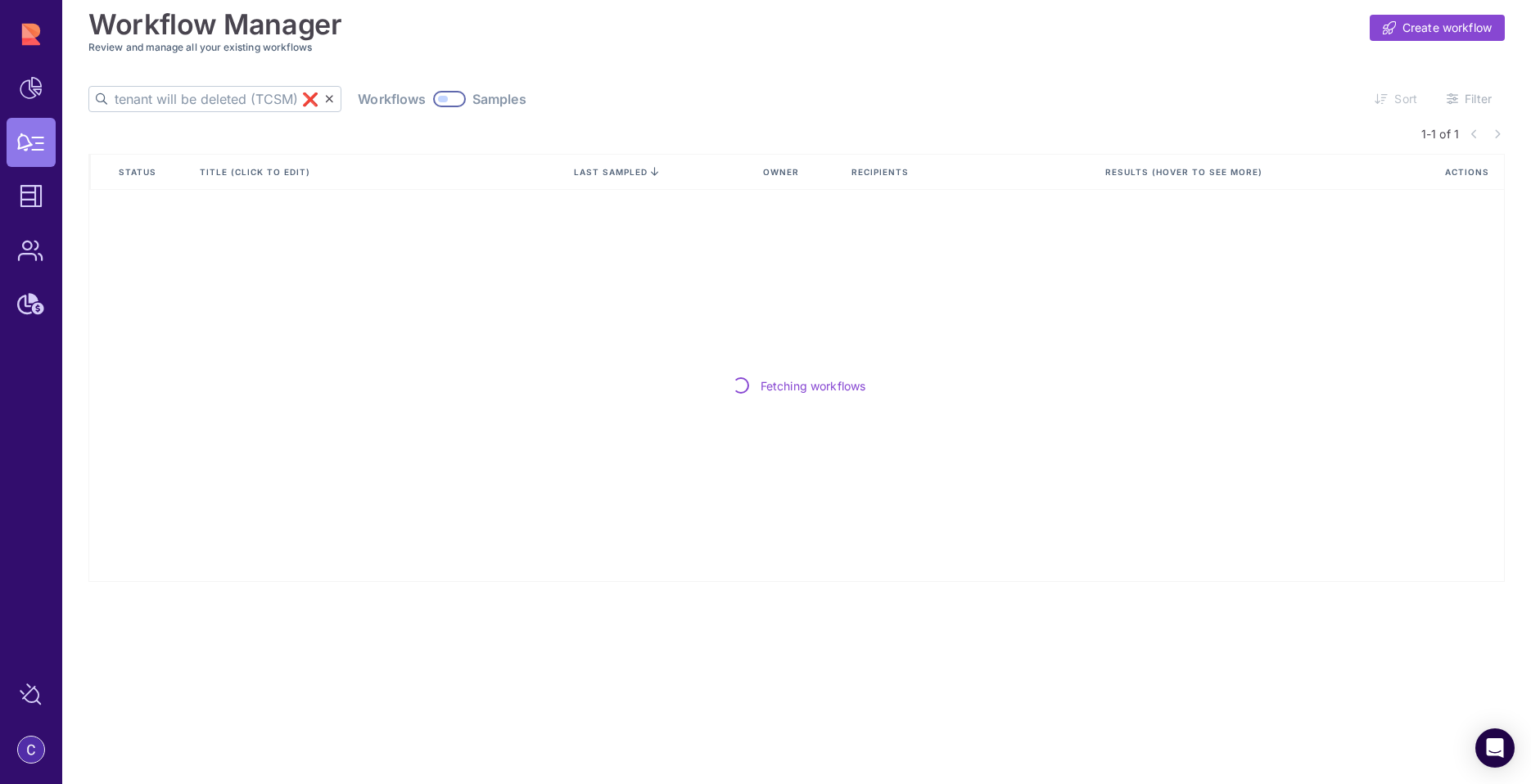
type input "Compass: Active Centrix™ tenant will be deleted (TCSM) ❌"
click at [433, 98] on div at bounding box center [449, 98] width 33 height 16
click at [325, 100] on icon at bounding box center [329, 99] width 9 height 12
click at [417, 99] on div at bounding box center [433, 98] width 33 height 16
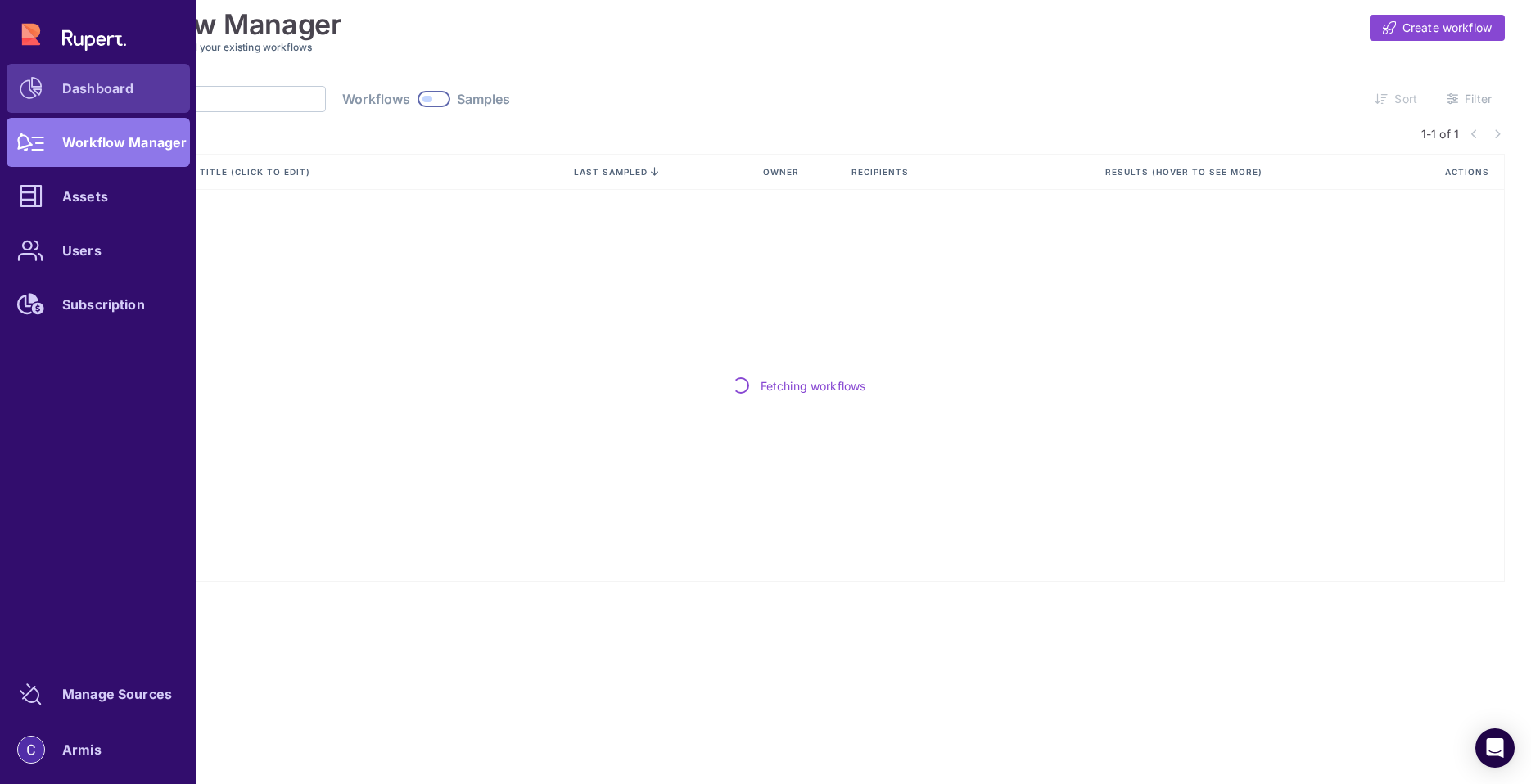
click at [41, 91] on icon at bounding box center [30, 87] width 23 height 23
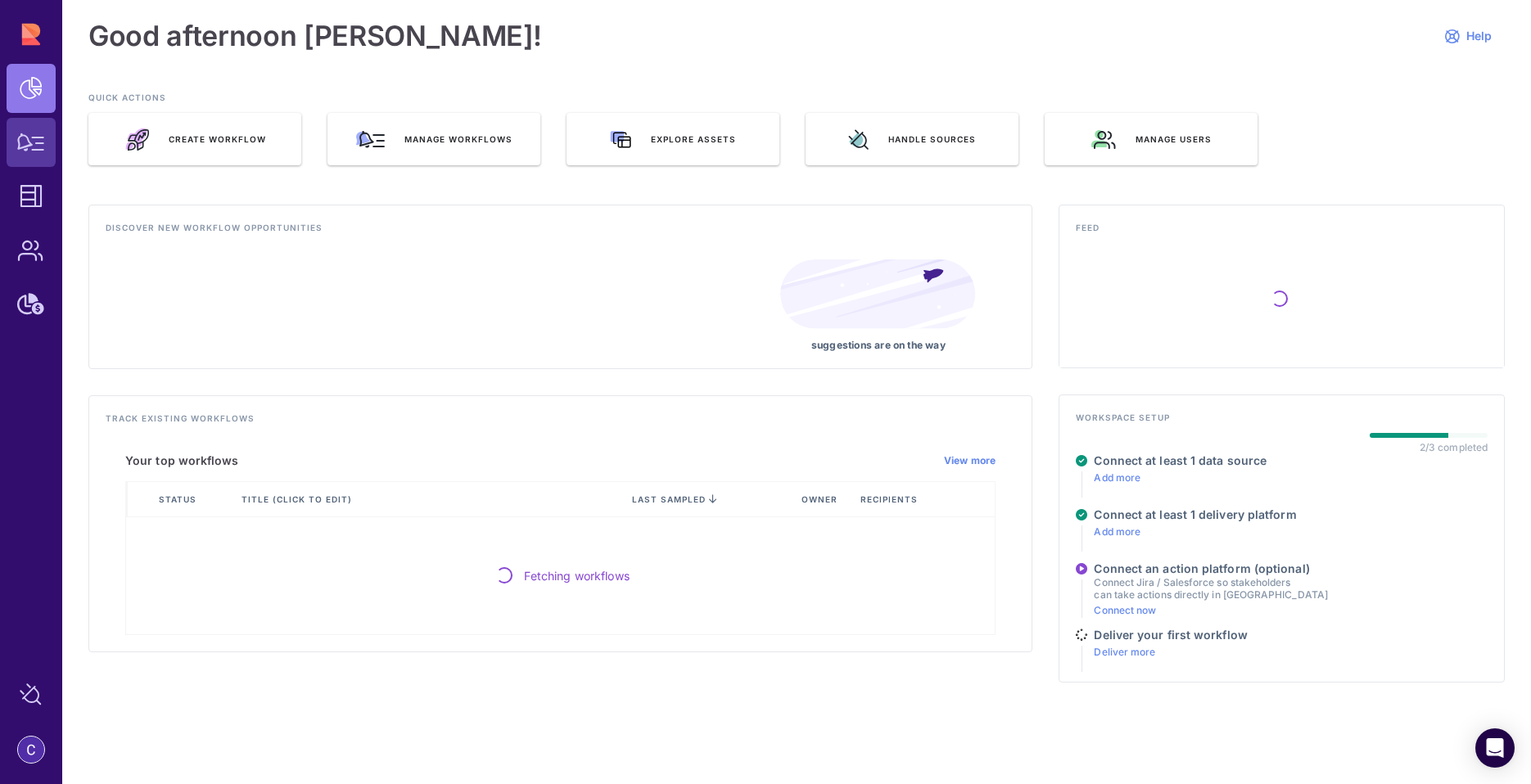
click at [50, 141] on div at bounding box center [31, 142] width 49 height 49
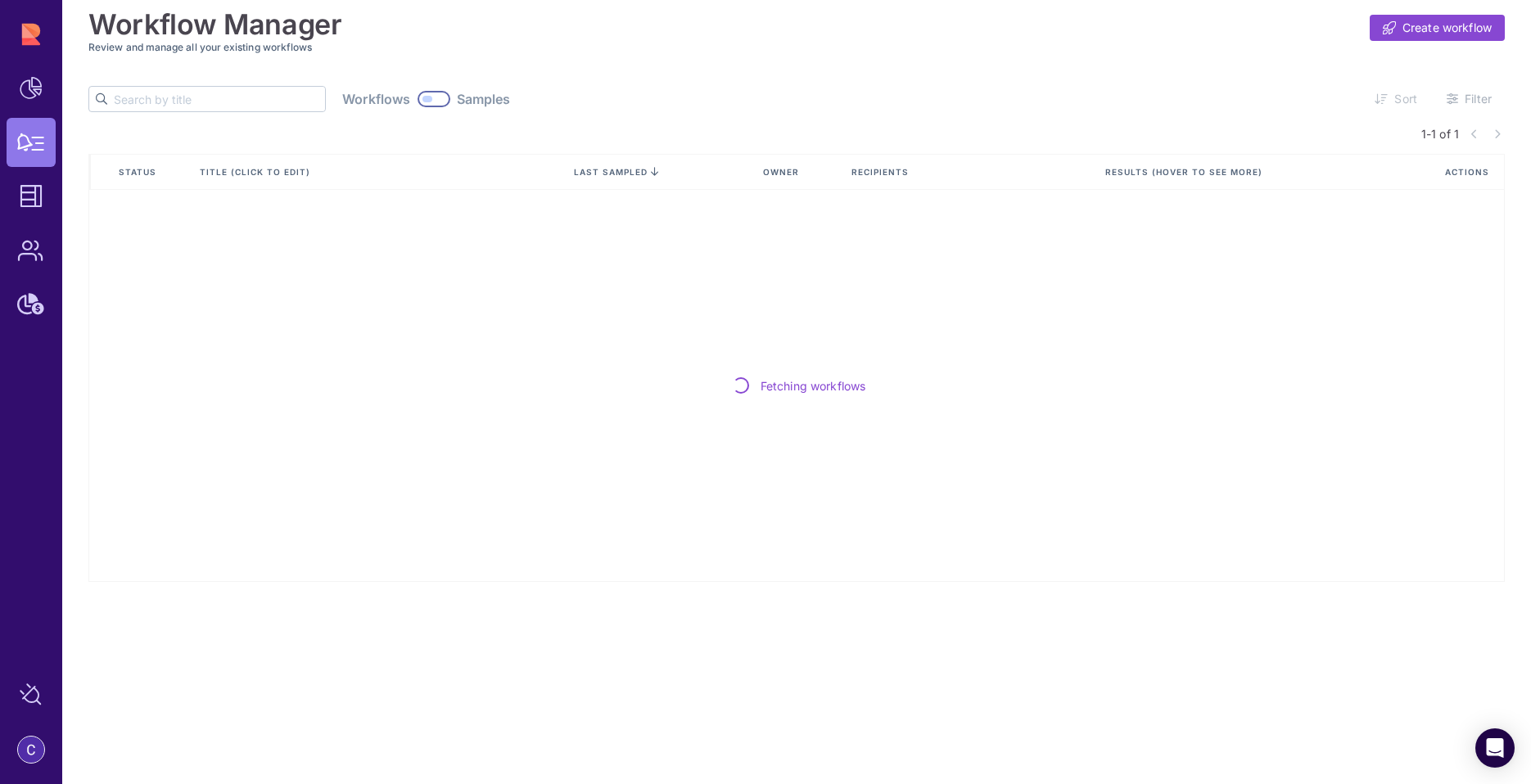
click at [176, 98] on input "text" at bounding box center [219, 98] width 211 height 24
paste input "Compass: Active Centrix™ tenant will be deleted (TCSM) ❌"
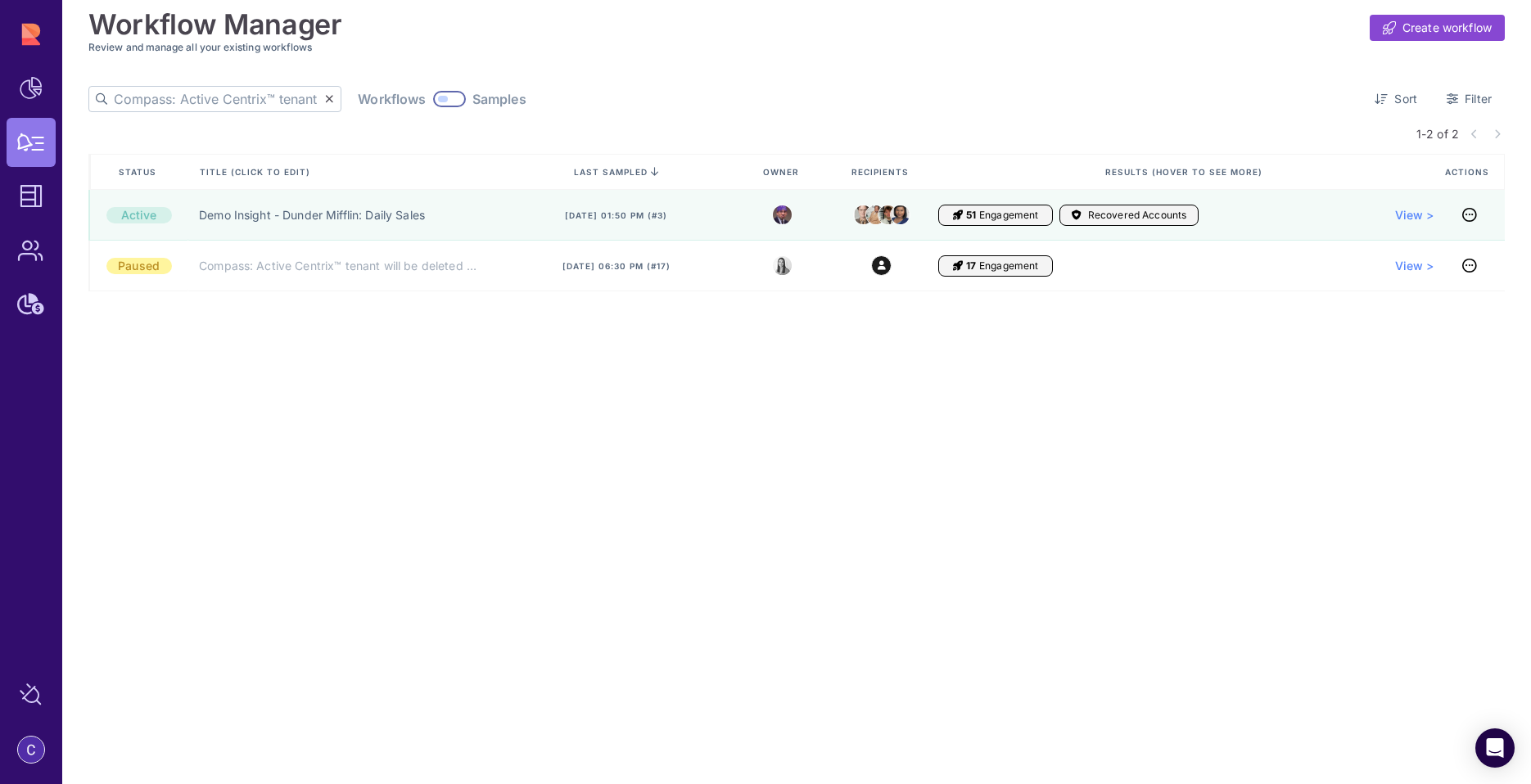
click at [433, 101] on div at bounding box center [449, 98] width 33 height 16
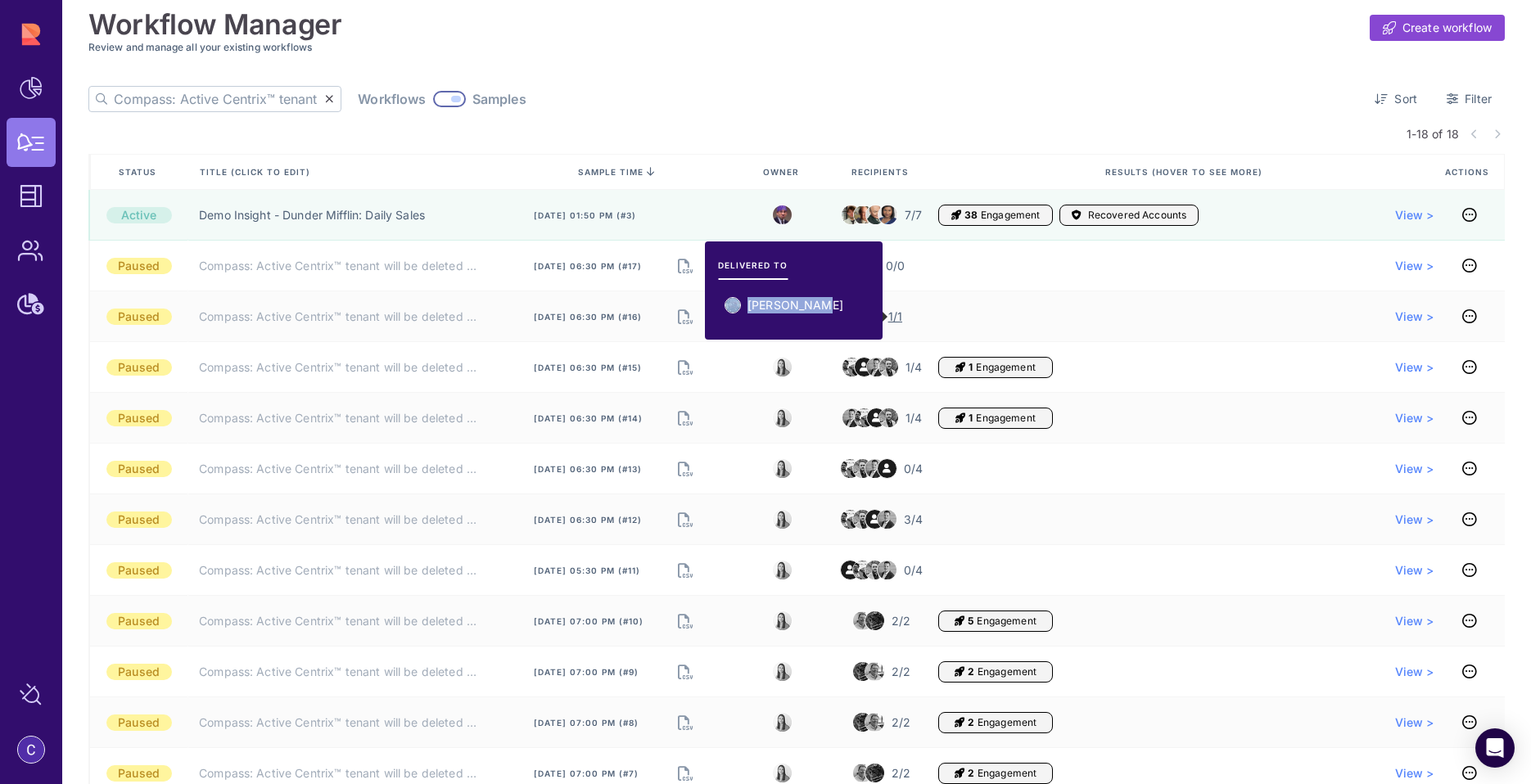
drag, startPoint x: 810, startPoint y: 306, endPoint x: 740, endPoint y: 305, distance: 70.0
click at [740, 305] on ul "[PERSON_NAME]" at bounding box center [794, 311] width 152 height 43
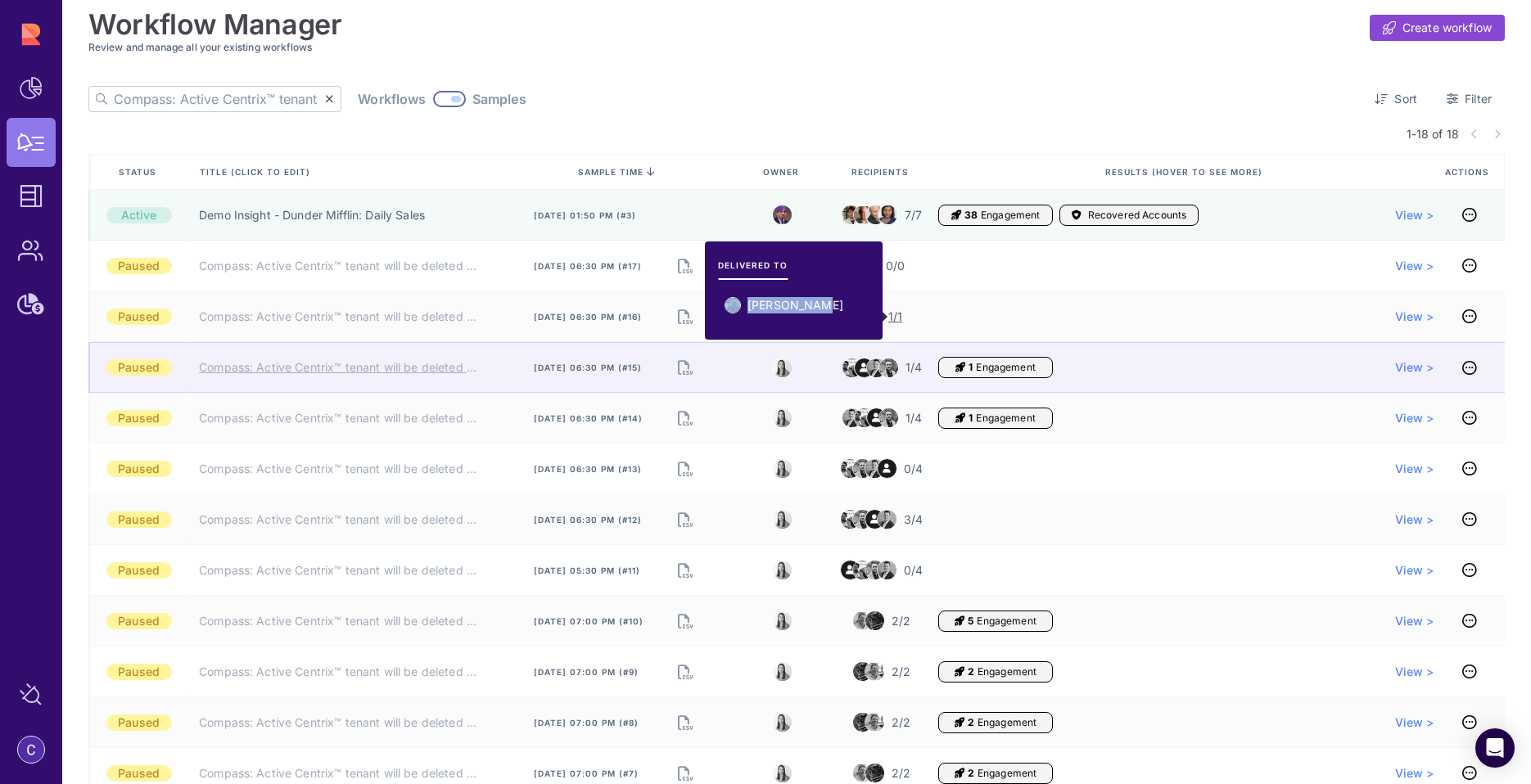
copy li "[PERSON_NAME]"
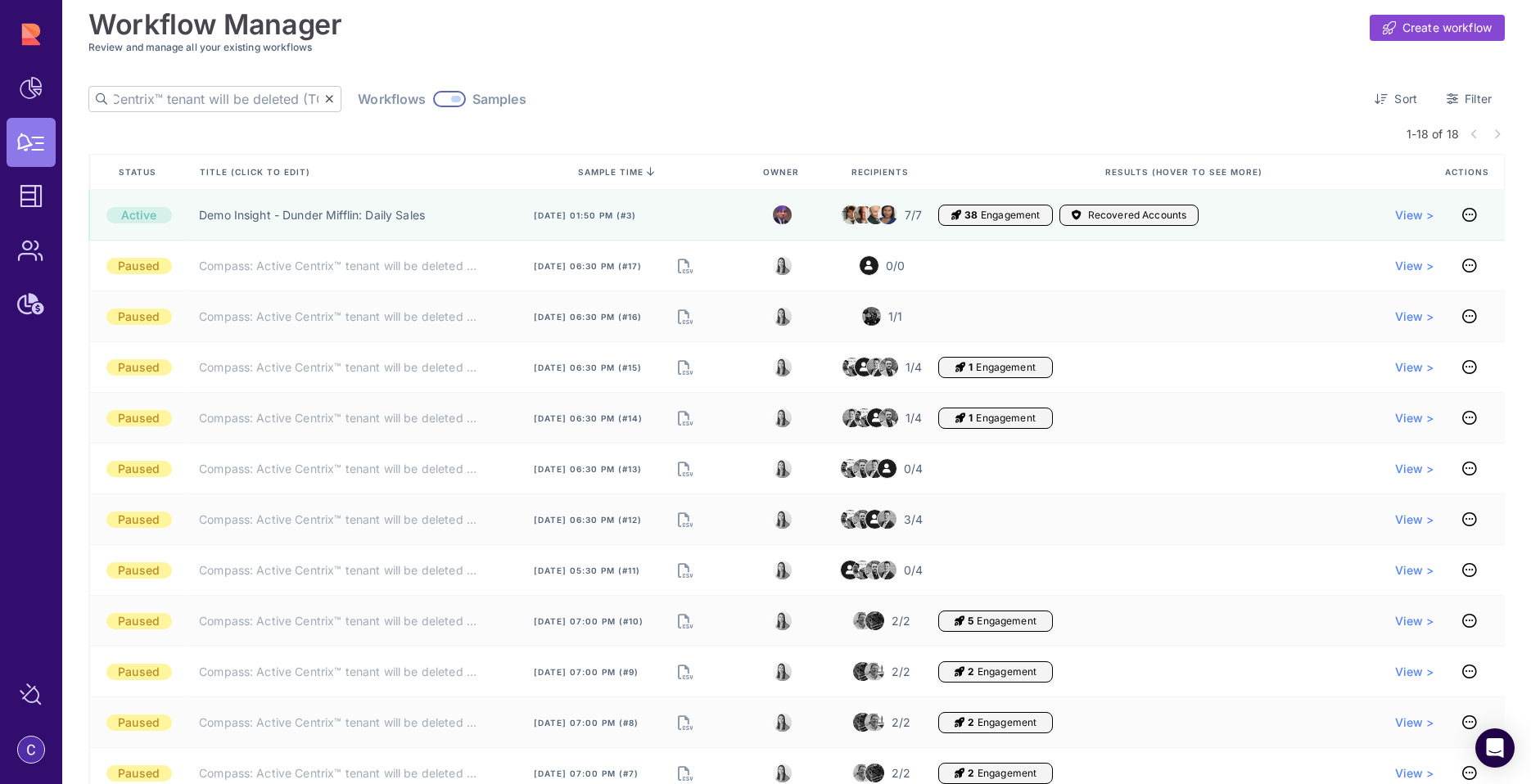
scroll to position [0, 215]
drag, startPoint x: 230, startPoint y: 98, endPoint x: 337, endPoint y: 95, distance: 107.0
click at [340, 93] on div "Compass: Active Centrix™ tenant will be deleted (TCSM) ❌ Workflows Samples" at bounding box center [307, 98] width 439 height 26
click at [215, 101] on input "Compass: Active Centrix™ tenant will be deleted (TCSM) ❌" at bounding box center [219, 98] width 211 height 24
click at [237, 101] on input "Compass: Active Centrix™ tenant will be deleted (TCSM) ❌" at bounding box center [219, 98] width 211 height 24
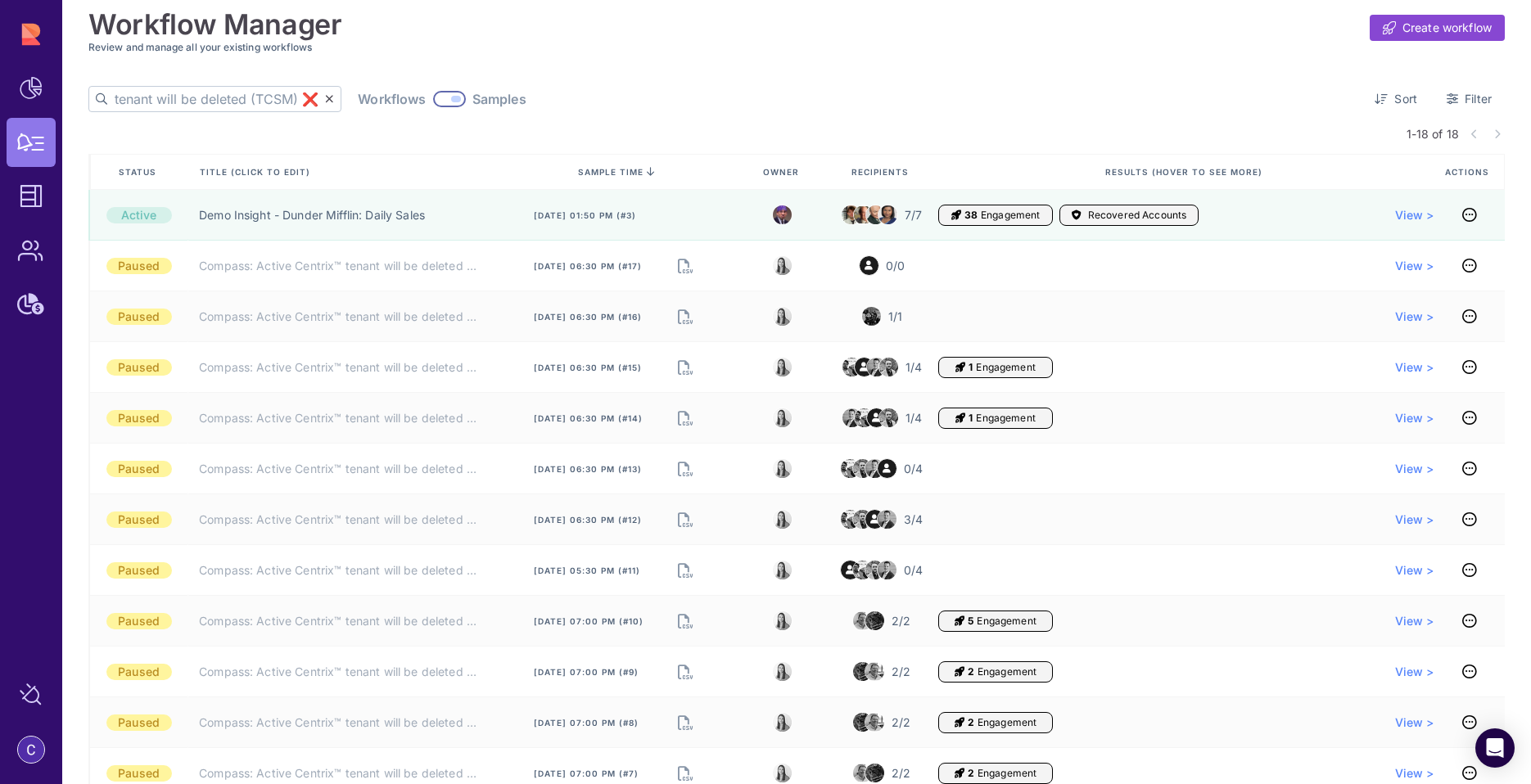
click at [239, 102] on input "Compass: Active Centrix™ tenant will be deleted (TCSM) ❌" at bounding box center [219, 98] width 211 height 24
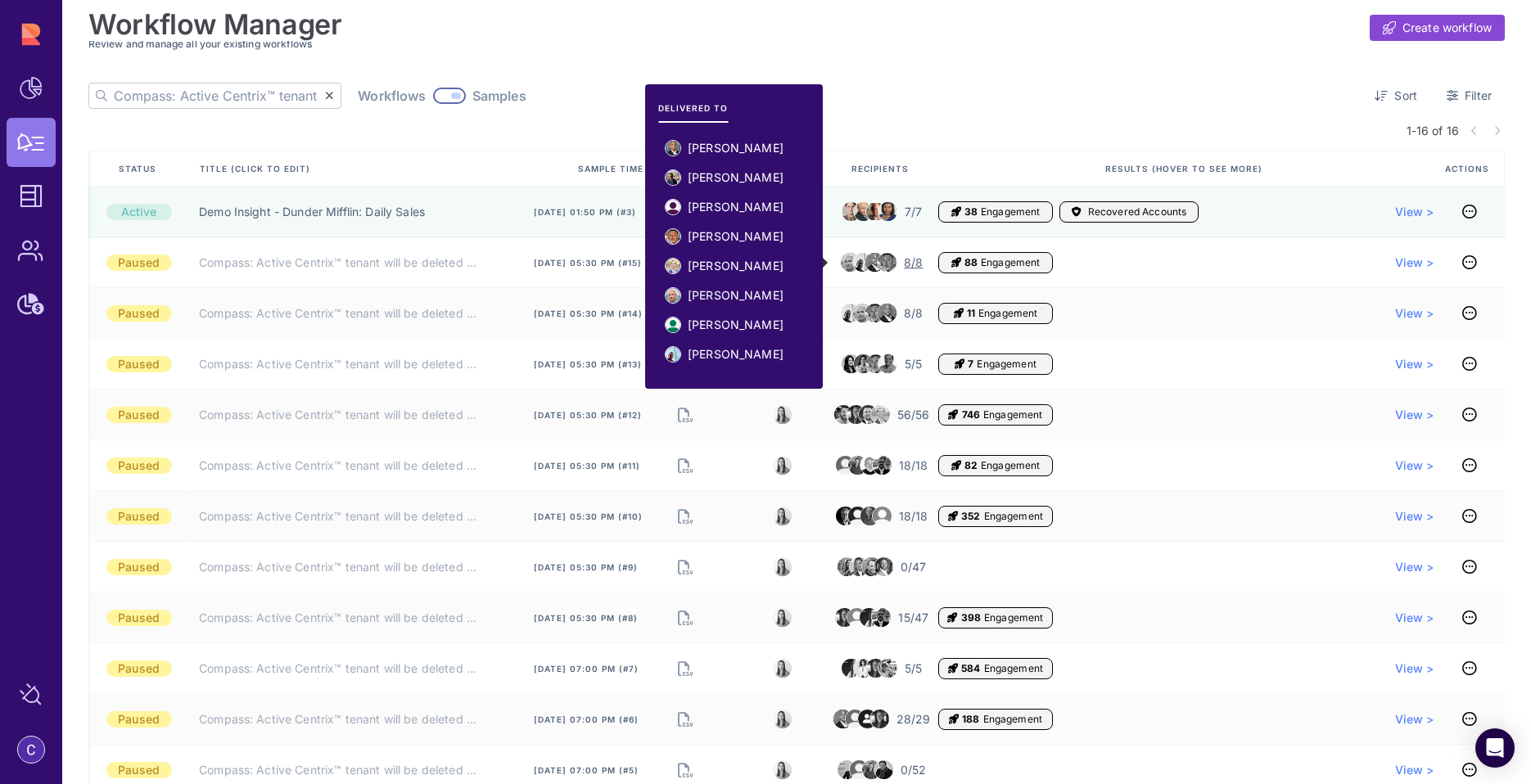
drag, startPoint x: 783, startPoint y: 356, endPoint x: 678, endPoint y: 148, distance: 233.0
click at [678, 148] on ul "George Sperekas II Andrew Sampson Francis Sherk Robert Wickham Kieran Burke Tom…" at bounding box center [734, 258] width 152 height 249
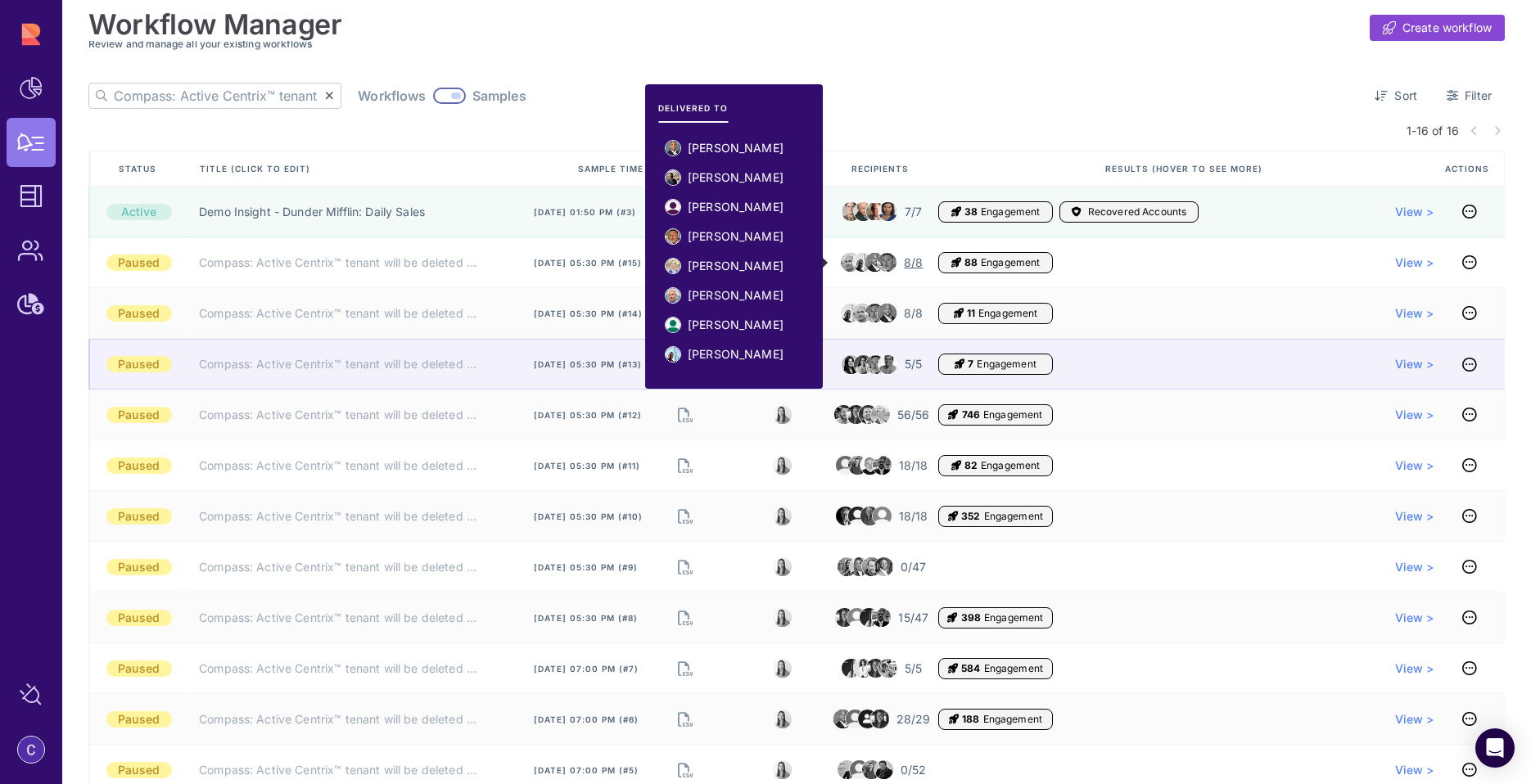
copy ul "George Sperekas II Andrew Sampson Francis Sherk Robert Wickham Kieran Burke Tom…"
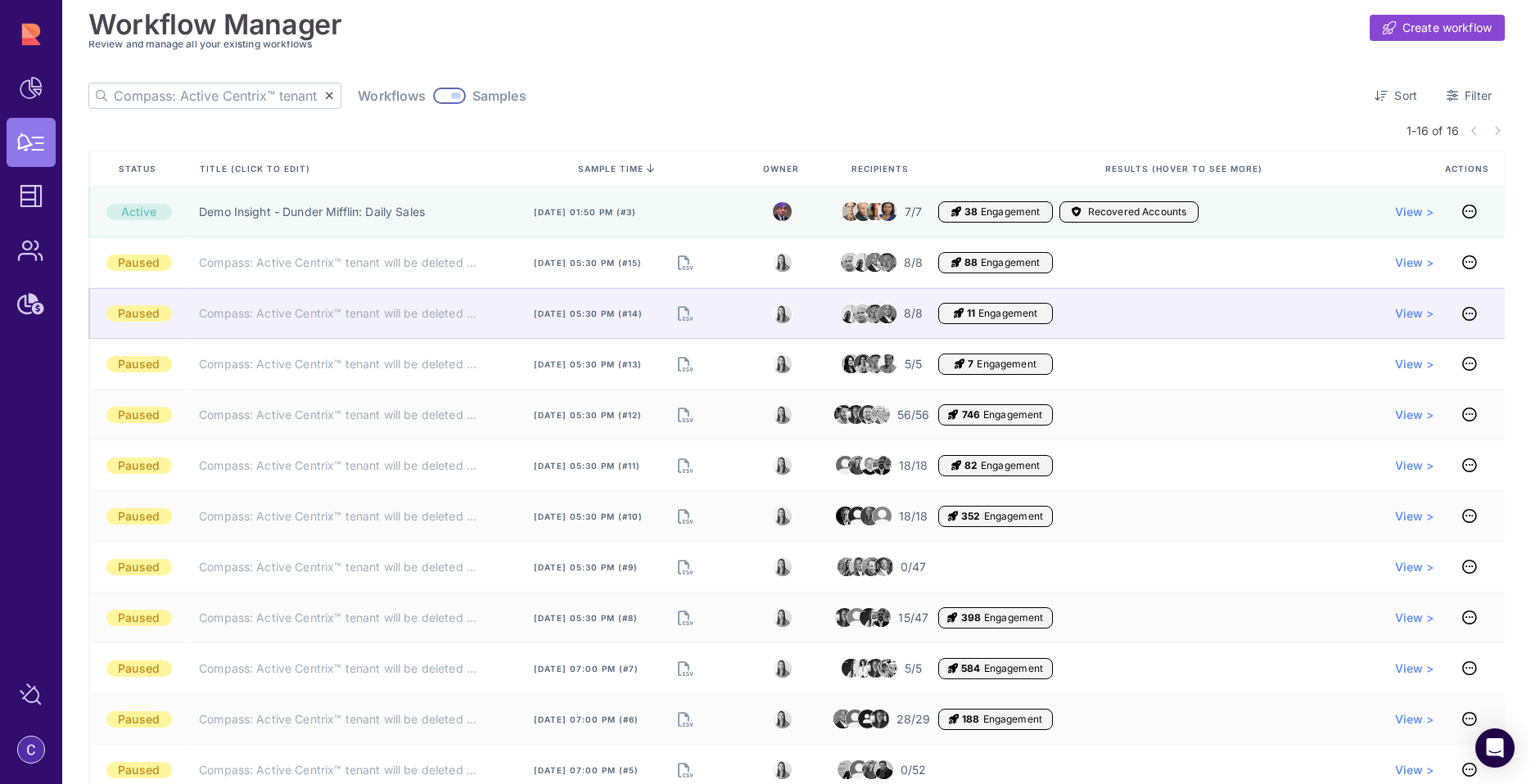
click at [955, 315] on icon "Engagement" at bounding box center [960, 314] width 10 height 13
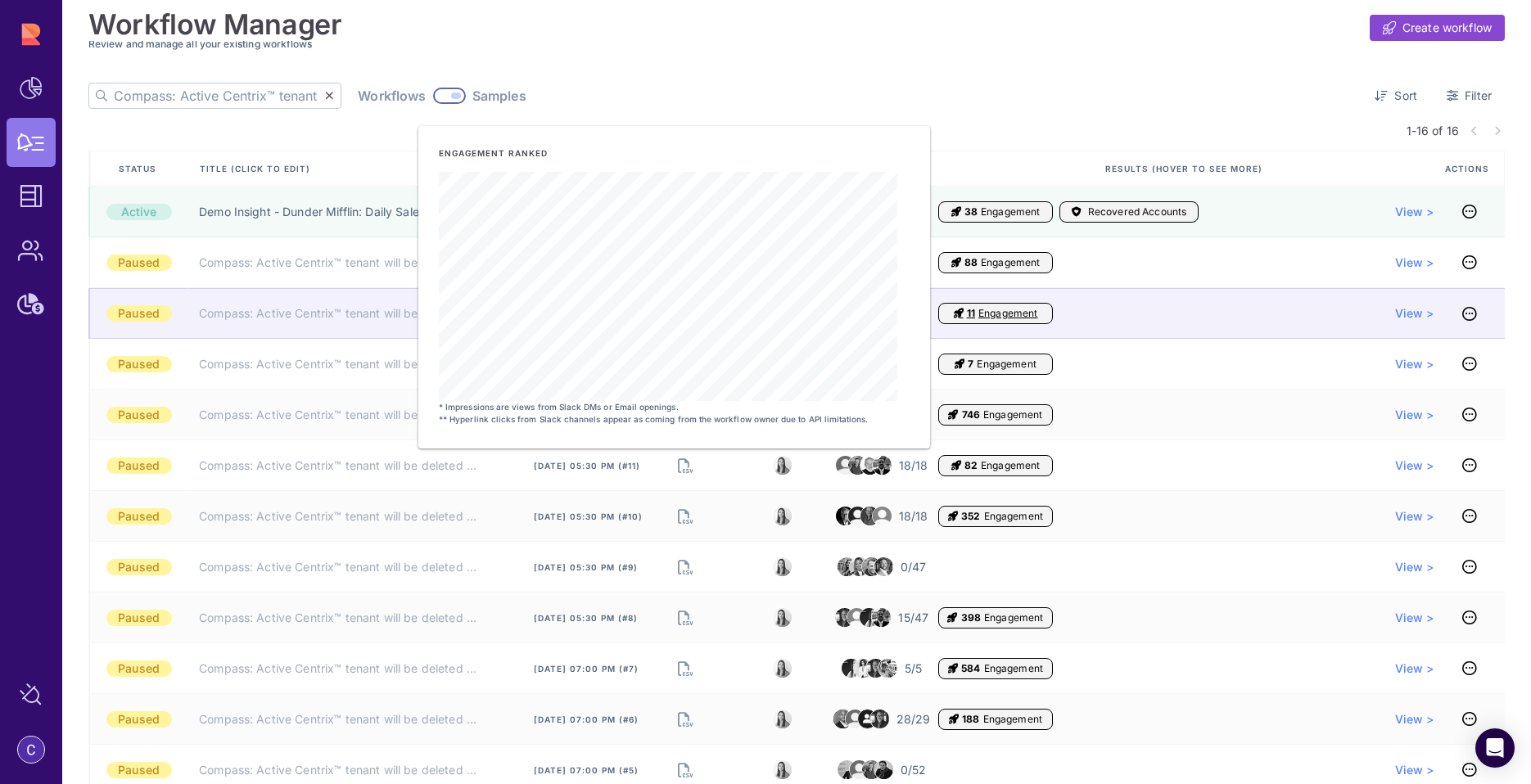
click at [960, 310] on span "11 Engagement" at bounding box center [996, 313] width 114 height 21
click at [954, 310] on icon "Engagement" at bounding box center [960, 314] width 10 height 13
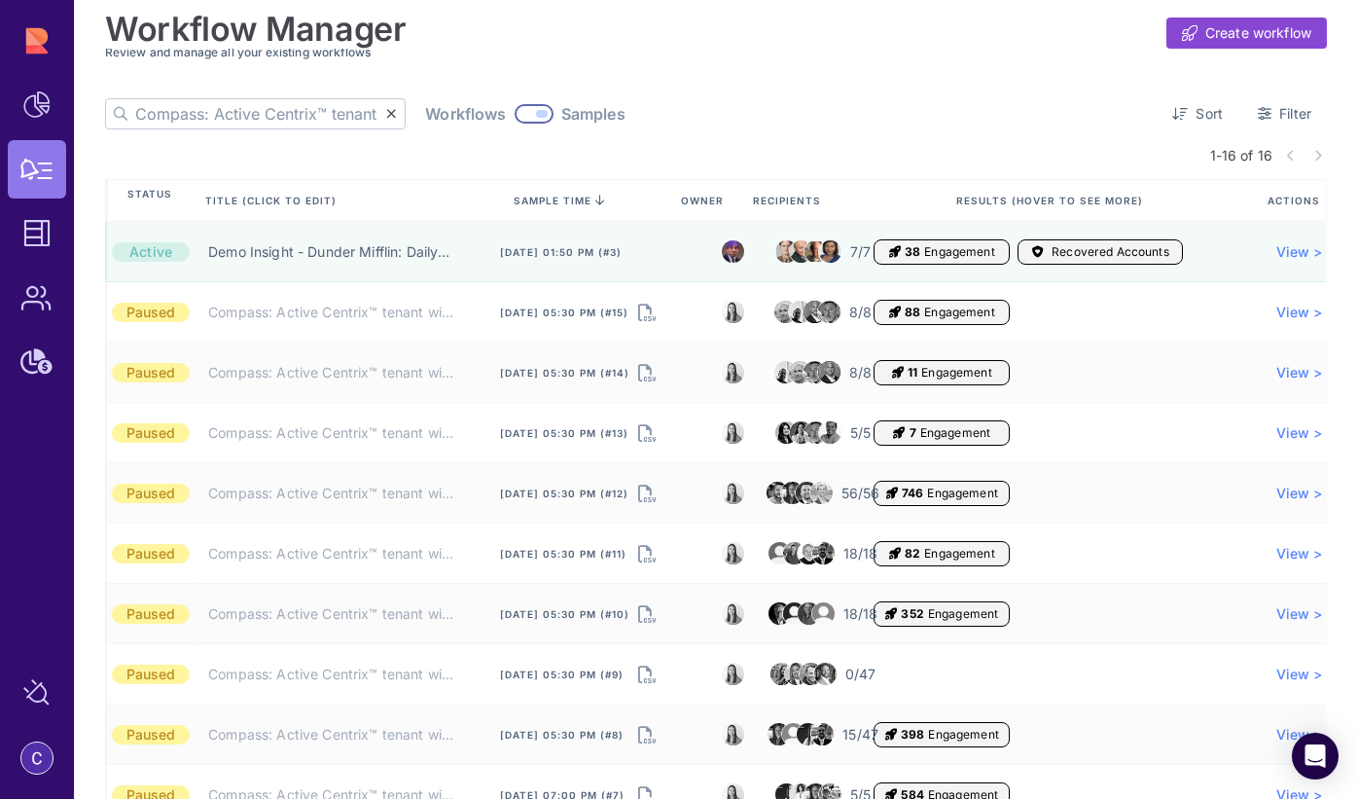
scroll to position [4, 0]
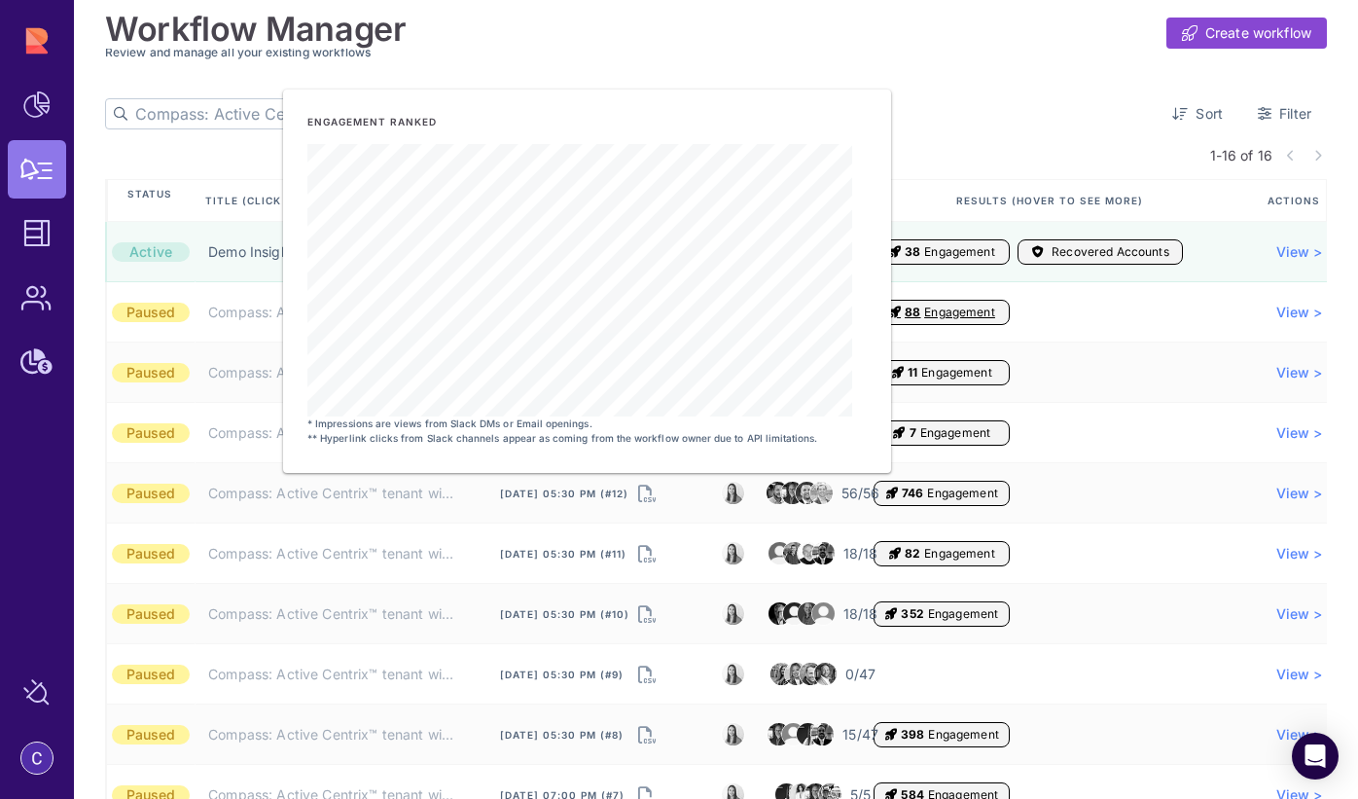
click at [195, 118] on input "Compass: Active Centrix™ tenant will be deleted (AE) ❌" at bounding box center [260, 113] width 251 height 29
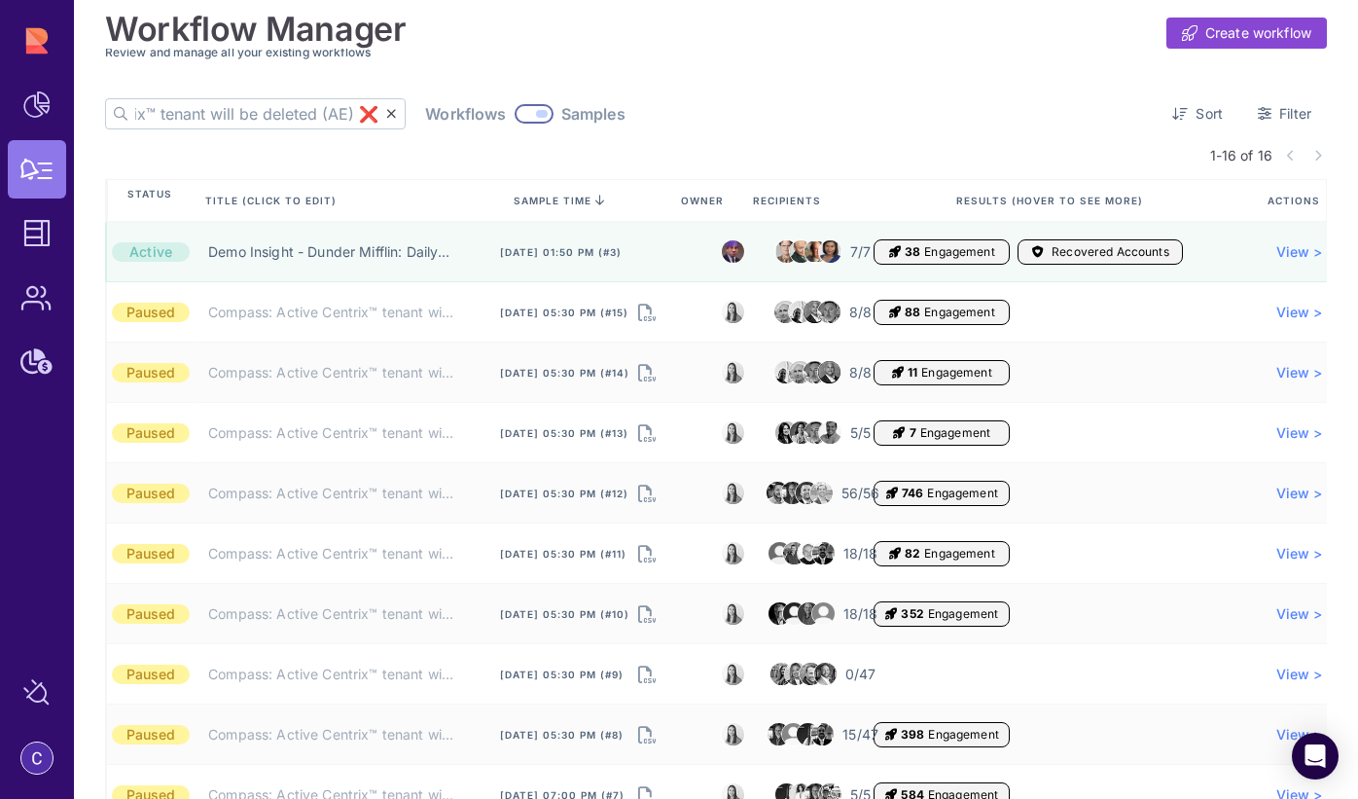
scroll to position [0, 0]
click at [595, 200] on icon at bounding box center [600, 200] width 10 height 0
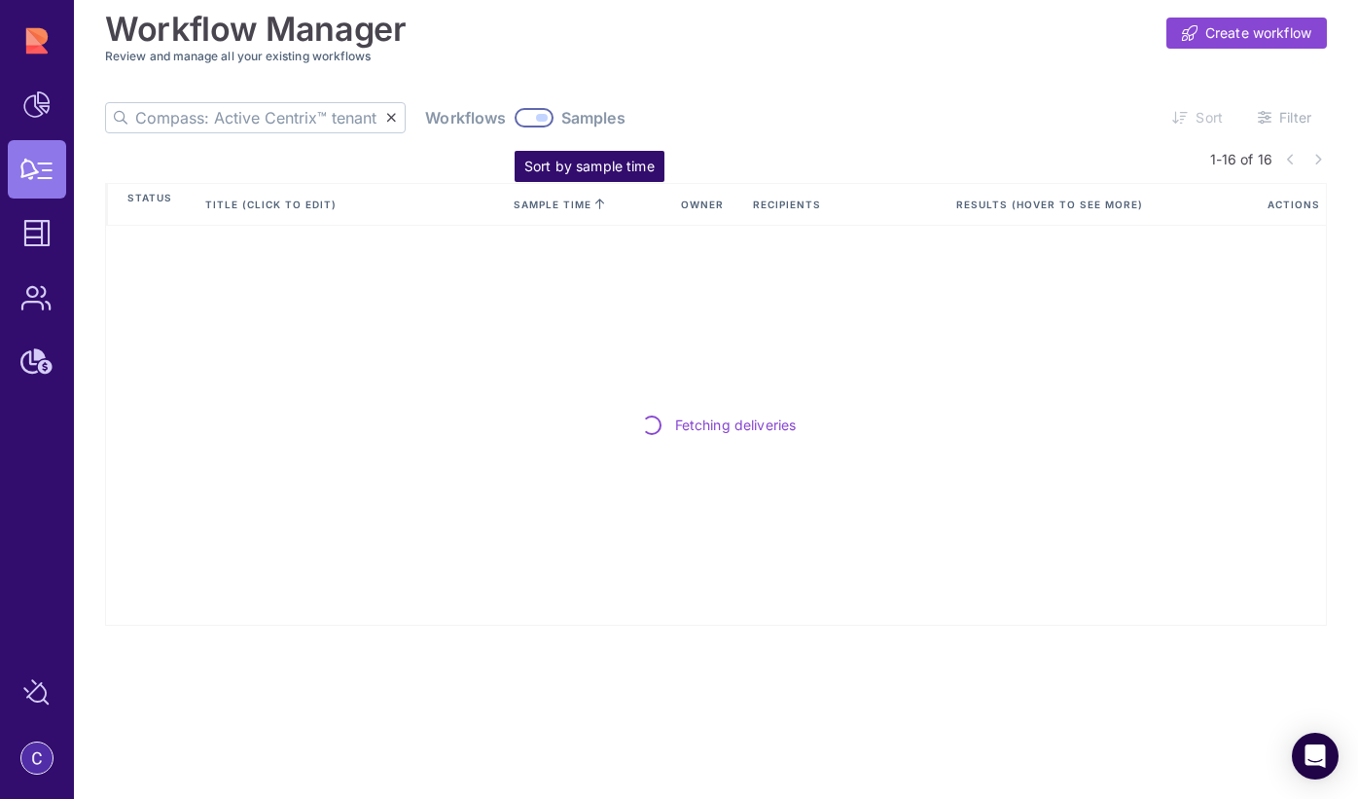
click at [601, 204] on icon at bounding box center [600, 204] width 10 height 0
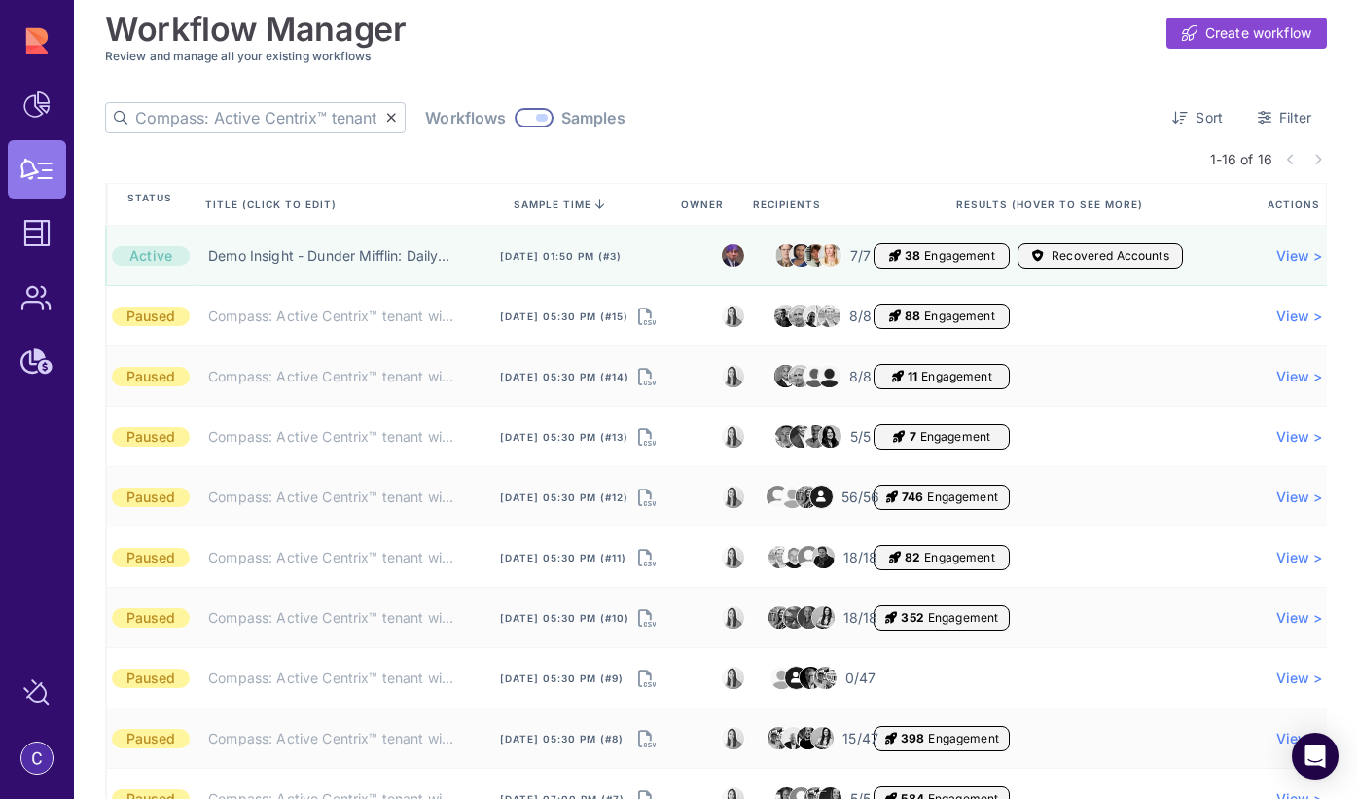
click at [293, 121] on input "Compass: Active Centrix™ tenant will be deleted (AE) ❌" at bounding box center [260, 117] width 251 height 29
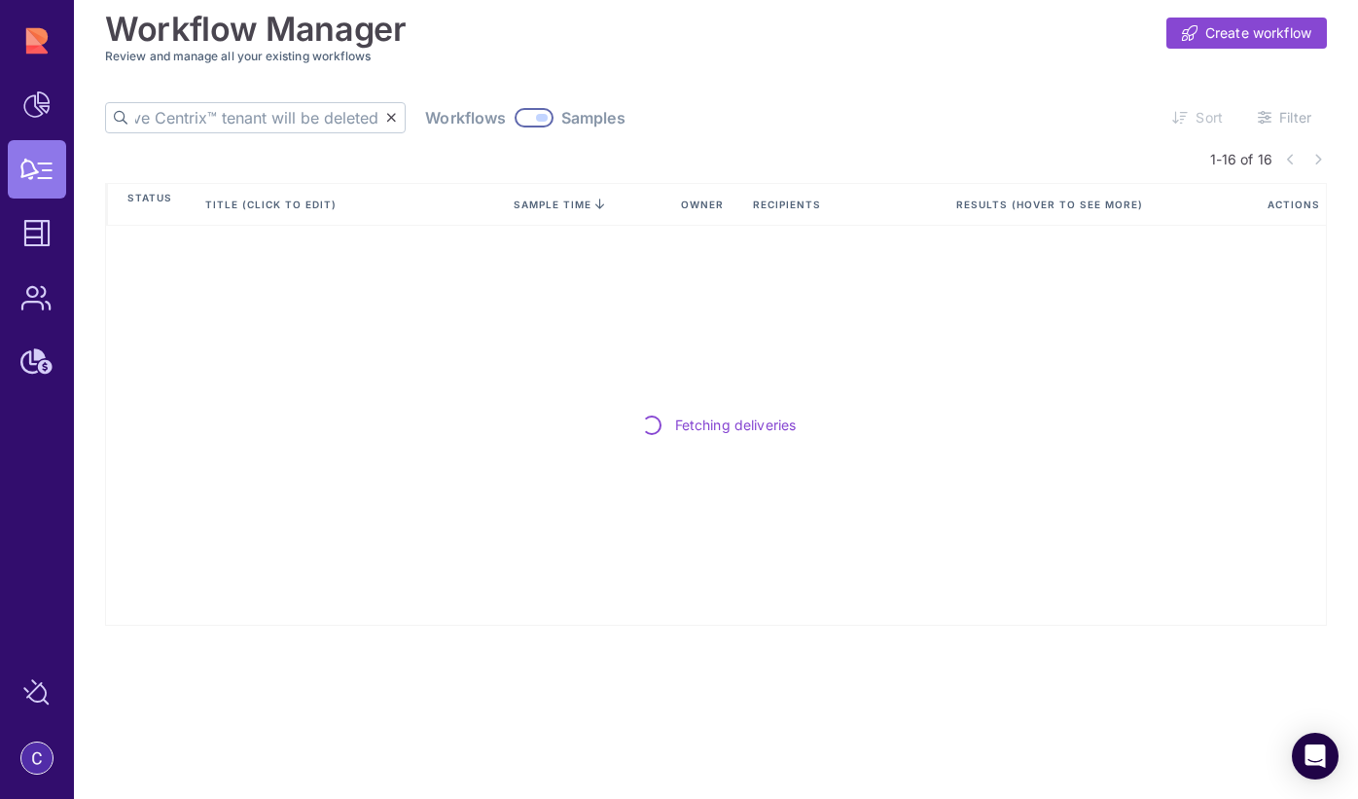
scroll to position [0, 175]
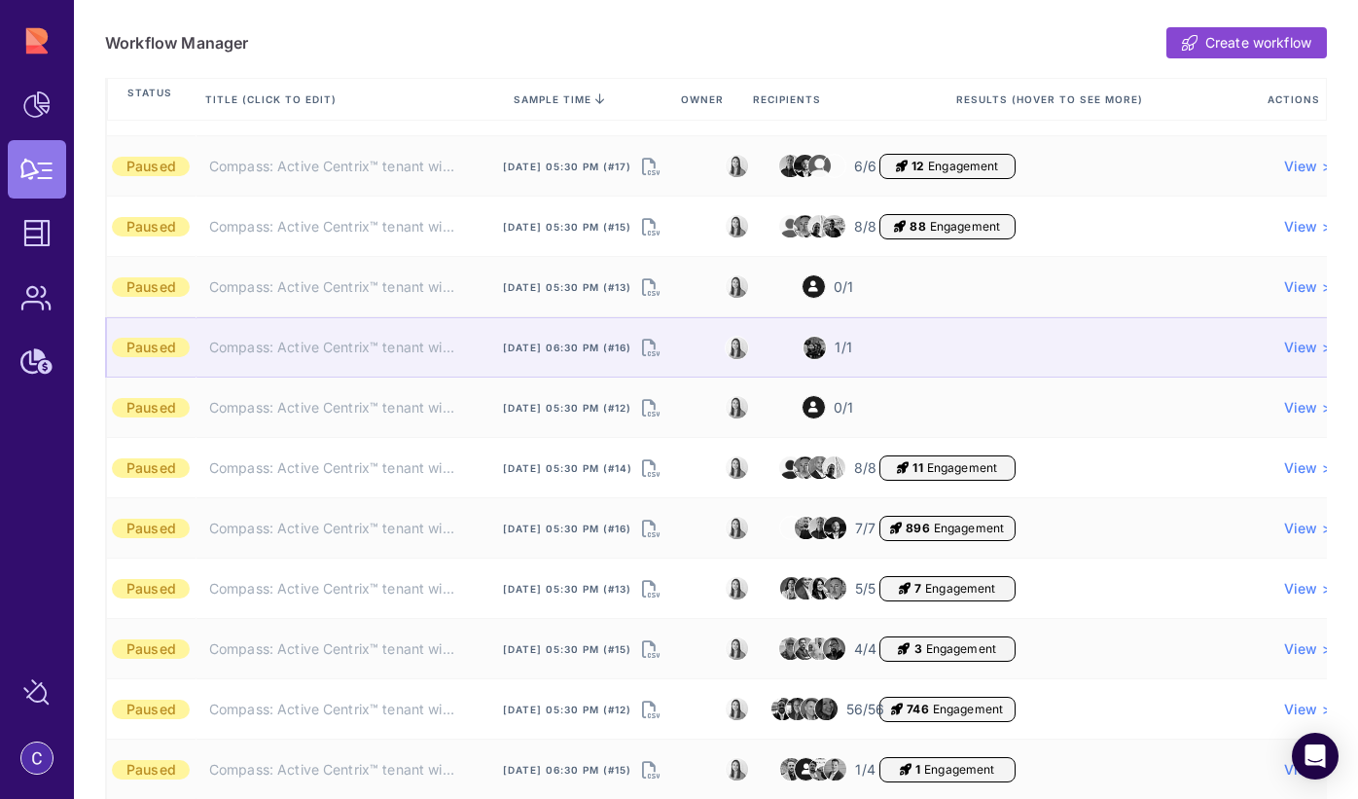
scroll to position [248, 0]
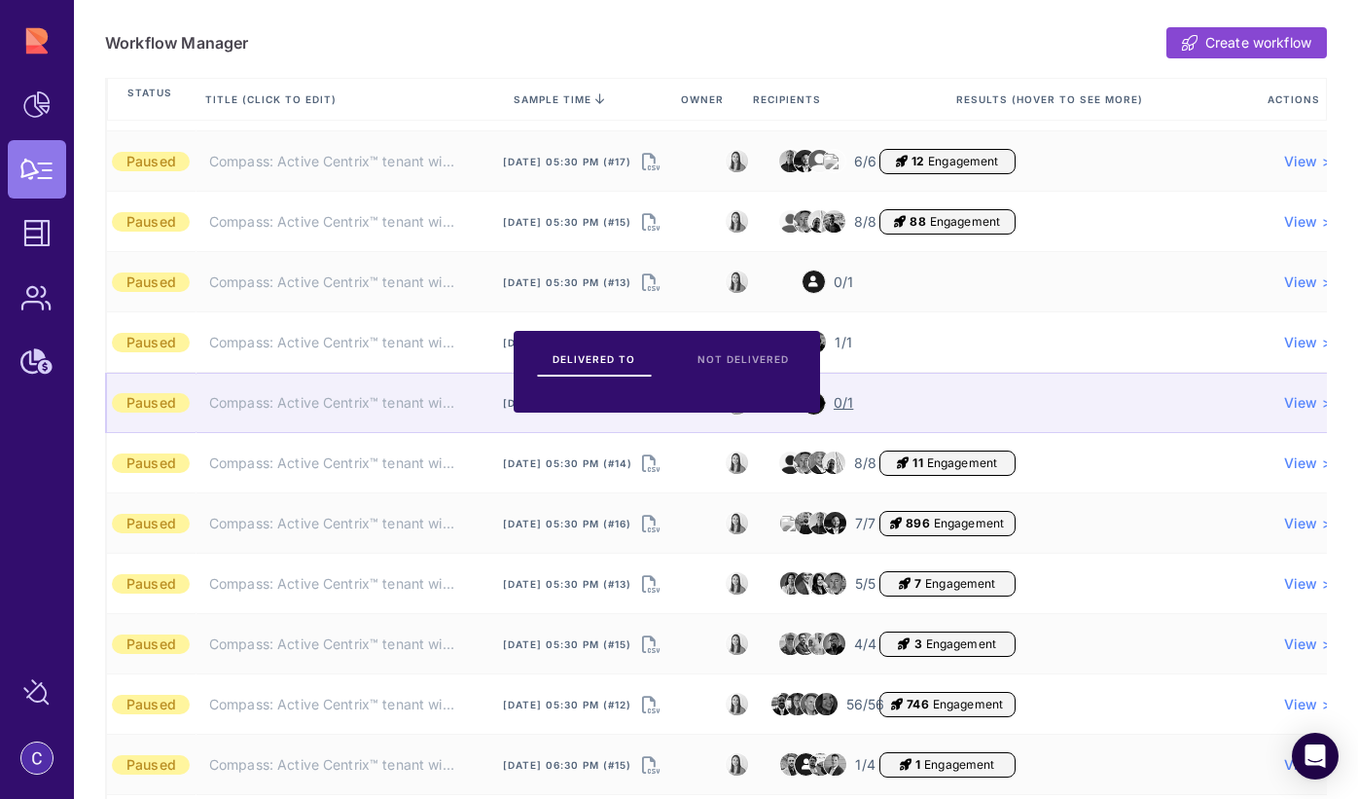
type input "Compass: Active Centrix™ tenant will be deleted"
click at [818, 402] on icon at bounding box center [814, 403] width 10 height 11
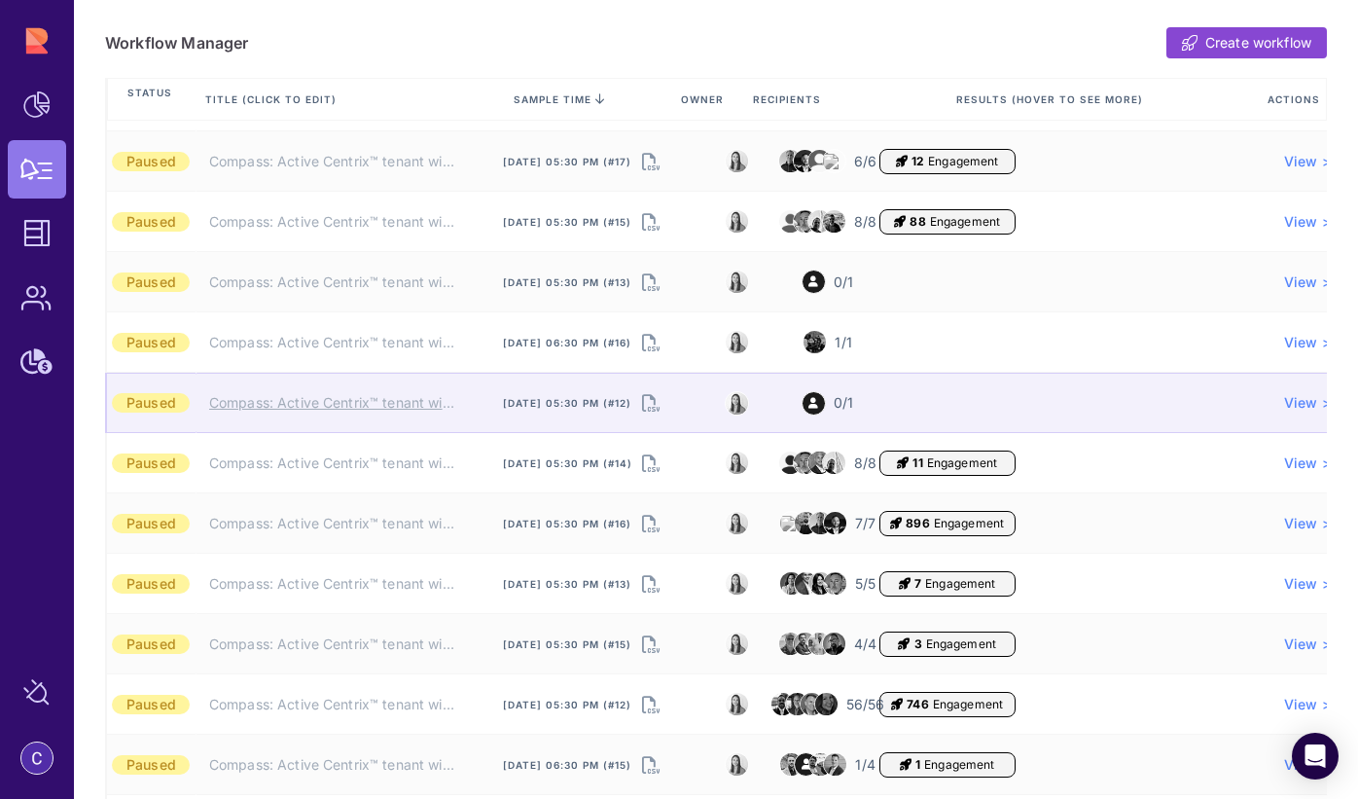
click at [437, 404] on link "Compass: Active Centrix™ tenant will be deleted (Partner) ❌" at bounding box center [332, 402] width 247 height 19
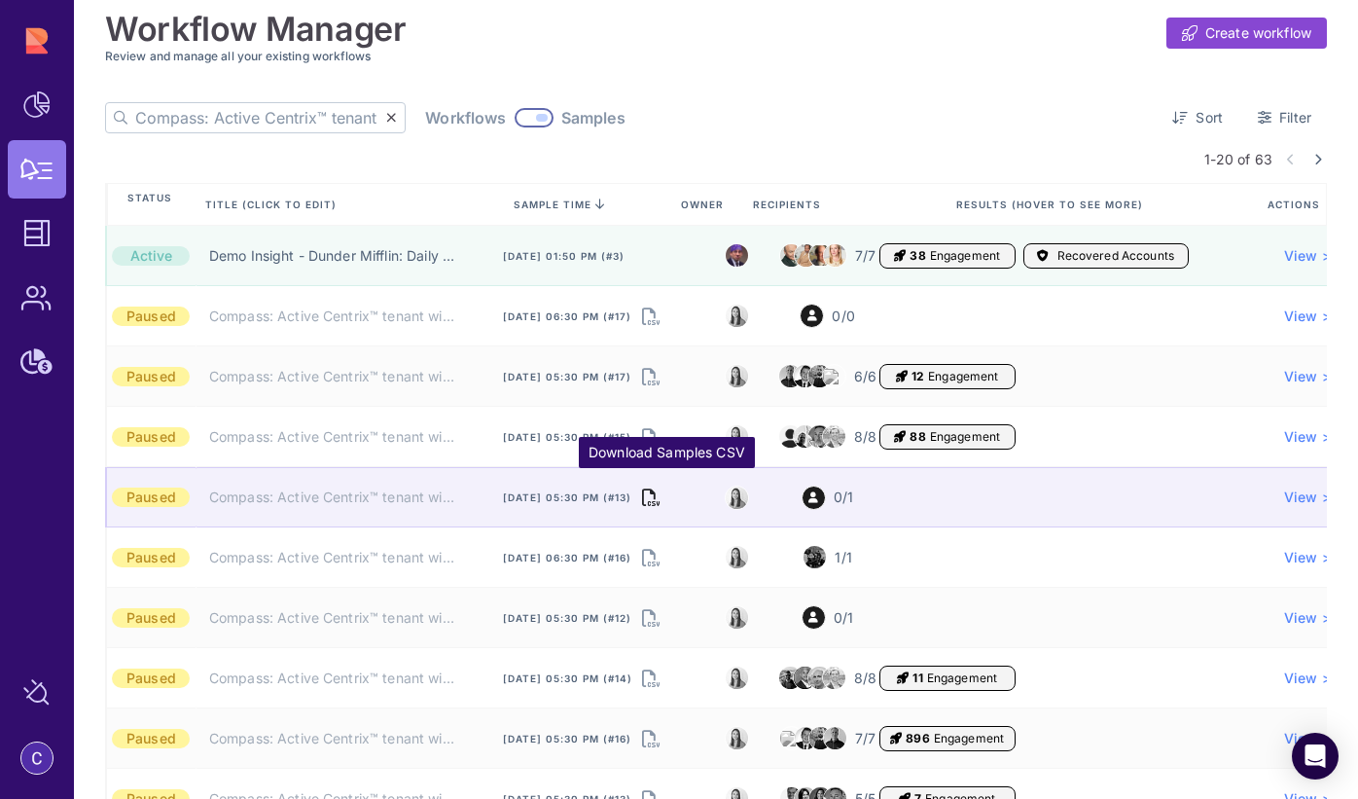
click at [660, 501] on icon "Download Samples CSV" at bounding box center [651, 497] width 18 height 27
